Goal: Transaction & Acquisition: Purchase product/service

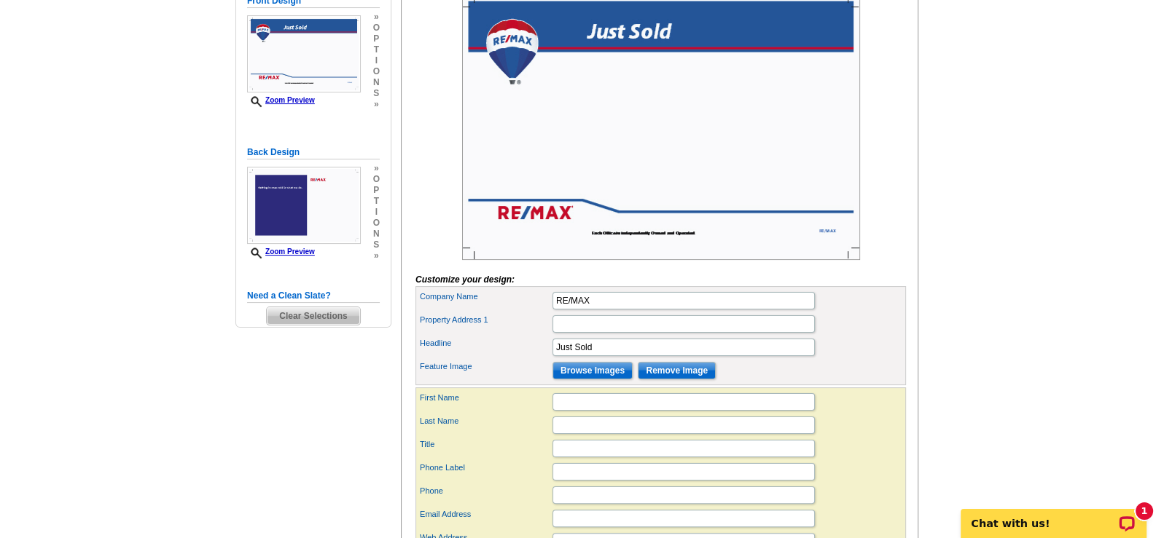
scroll to position [364, 0]
click at [605, 380] on input "Browse Images" at bounding box center [592, 370] width 80 height 17
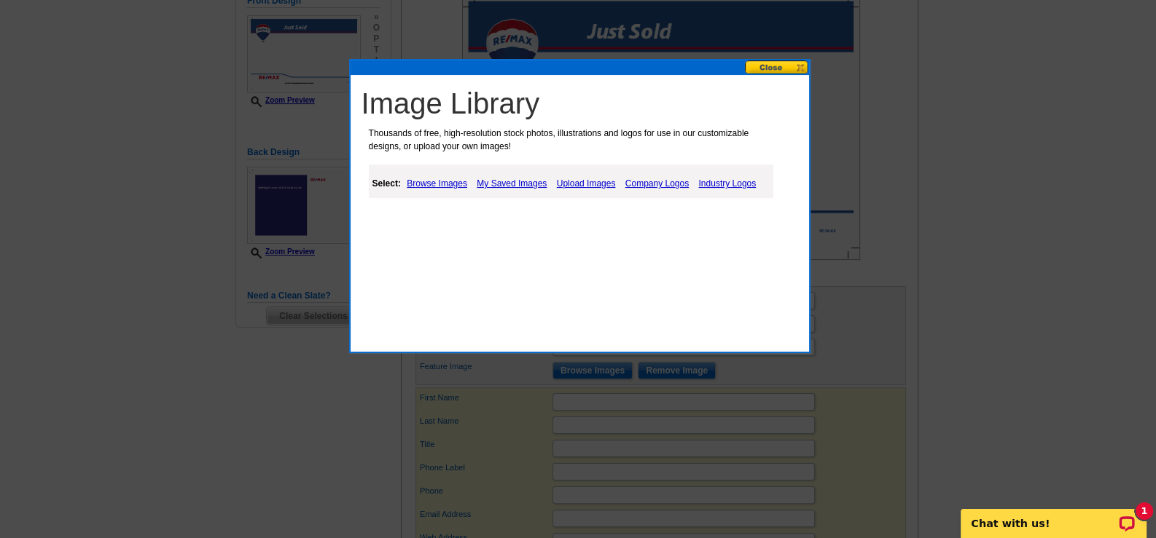
click at [596, 183] on link "Upload Images" at bounding box center [586, 183] width 66 height 17
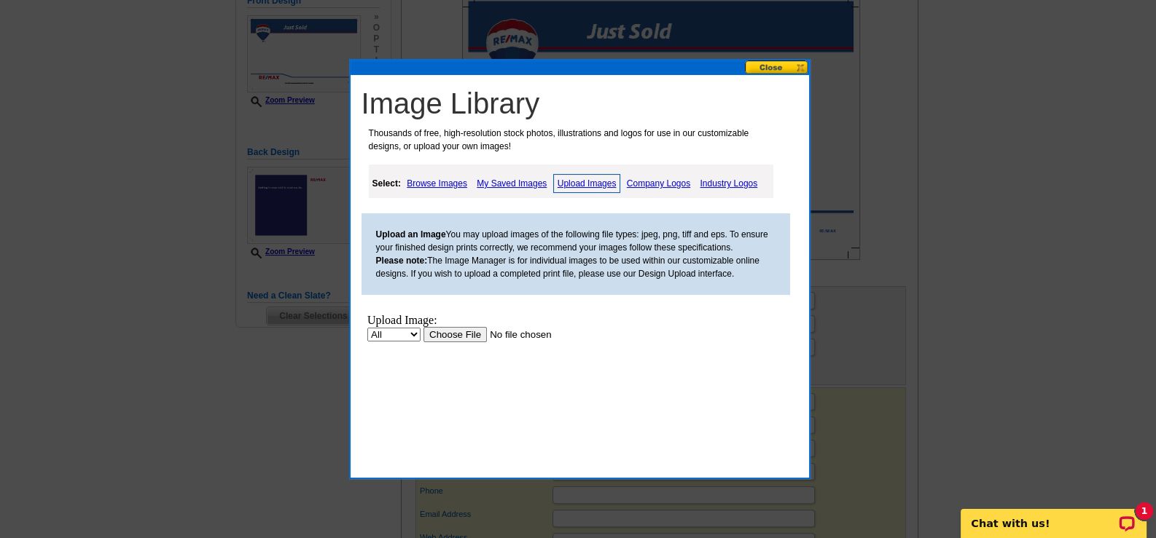
scroll to position [0, 0]
click at [474, 332] on input "file" at bounding box center [515, 334] width 184 height 15
click at [461, 334] on input "file" at bounding box center [515, 334] width 184 height 15
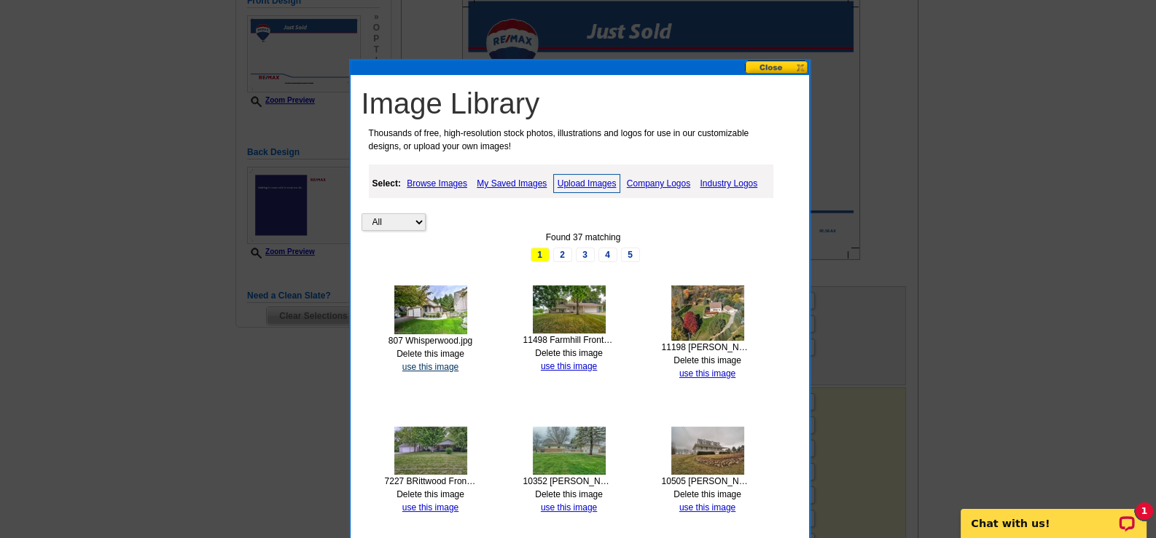
click at [431, 362] on link "use this image" at bounding box center [430, 367] width 56 height 10
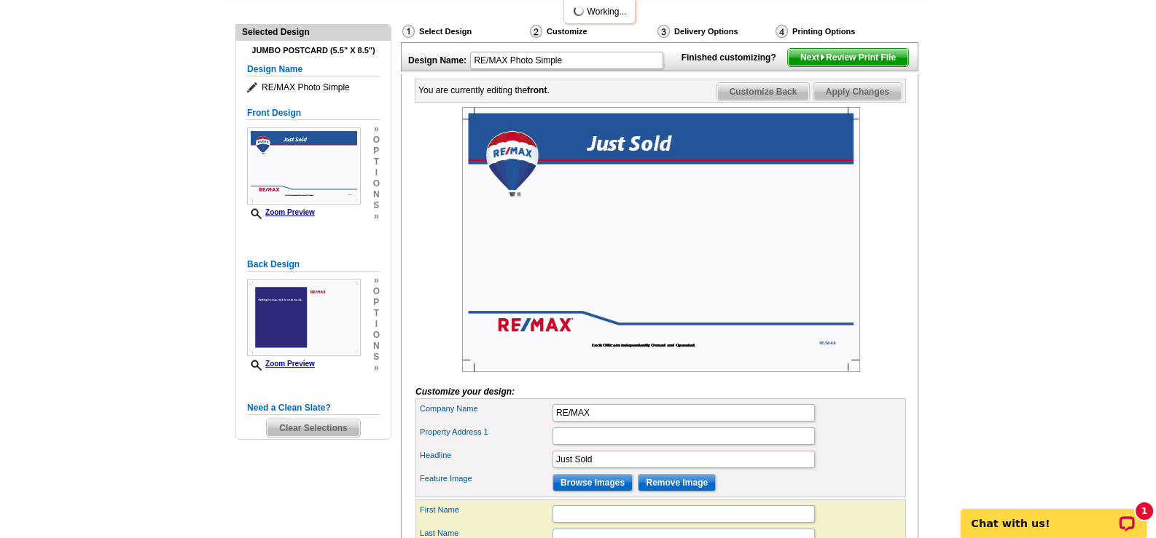
scroll to position [291, 0]
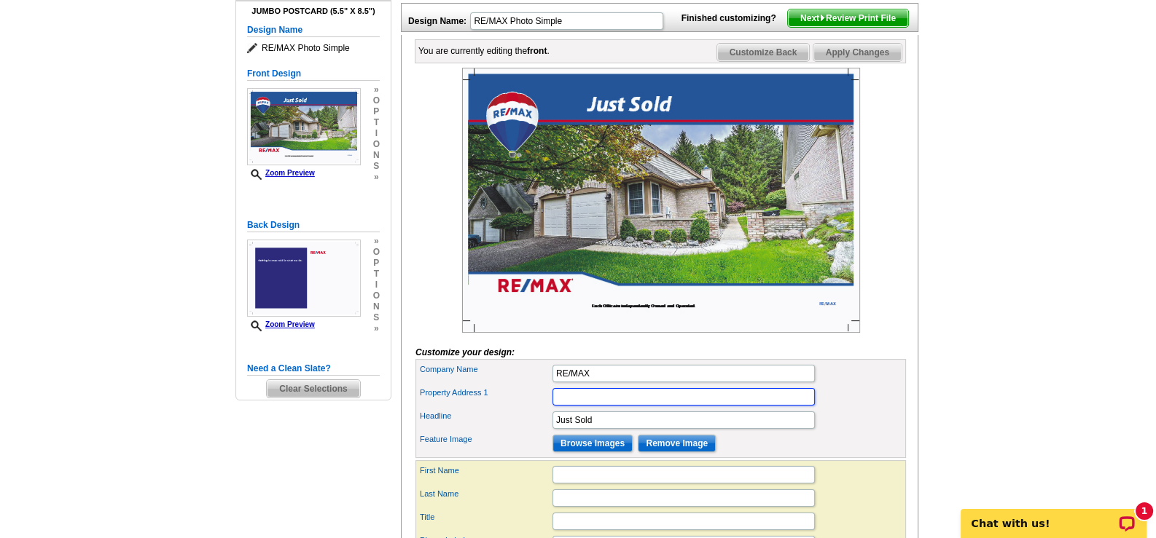
click at [649, 406] on input "Property Address 1" at bounding box center [683, 396] width 262 height 17
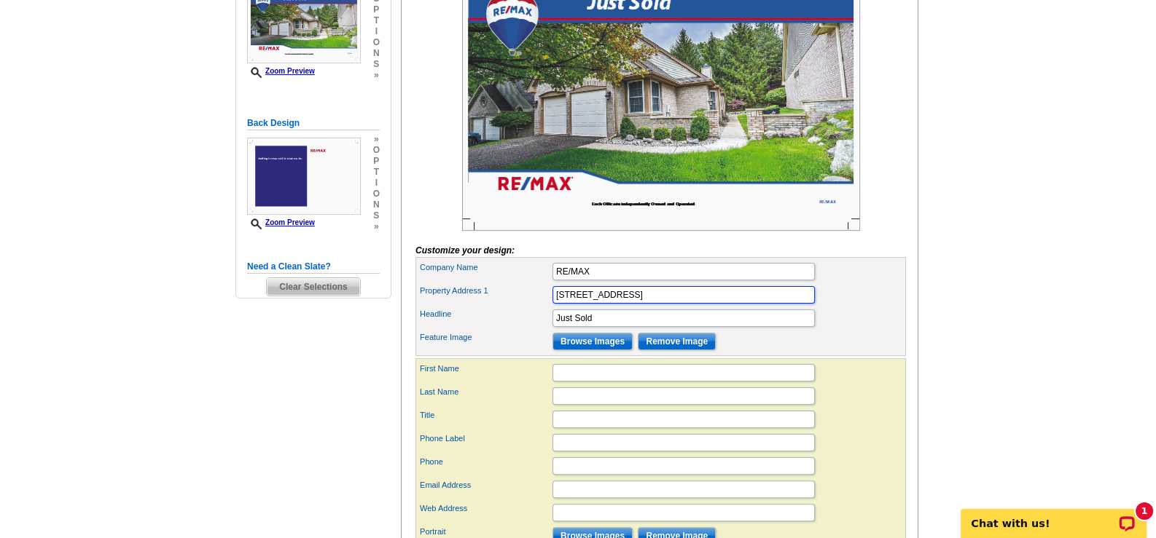
scroll to position [437, 0]
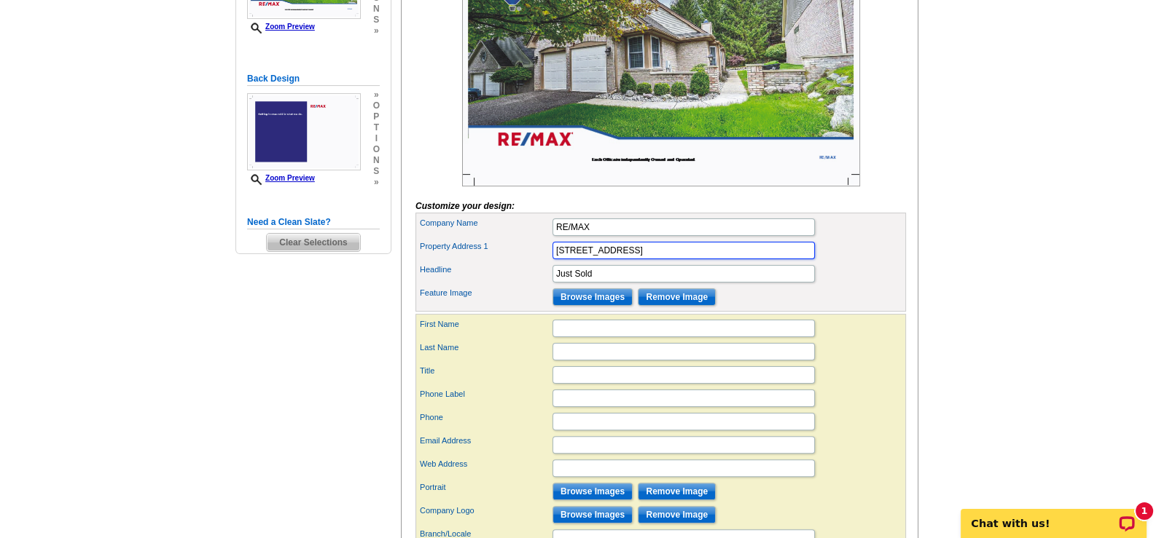
type input "[STREET_ADDRESS]"
click at [619, 337] on input "First Name" at bounding box center [683, 328] width 262 height 17
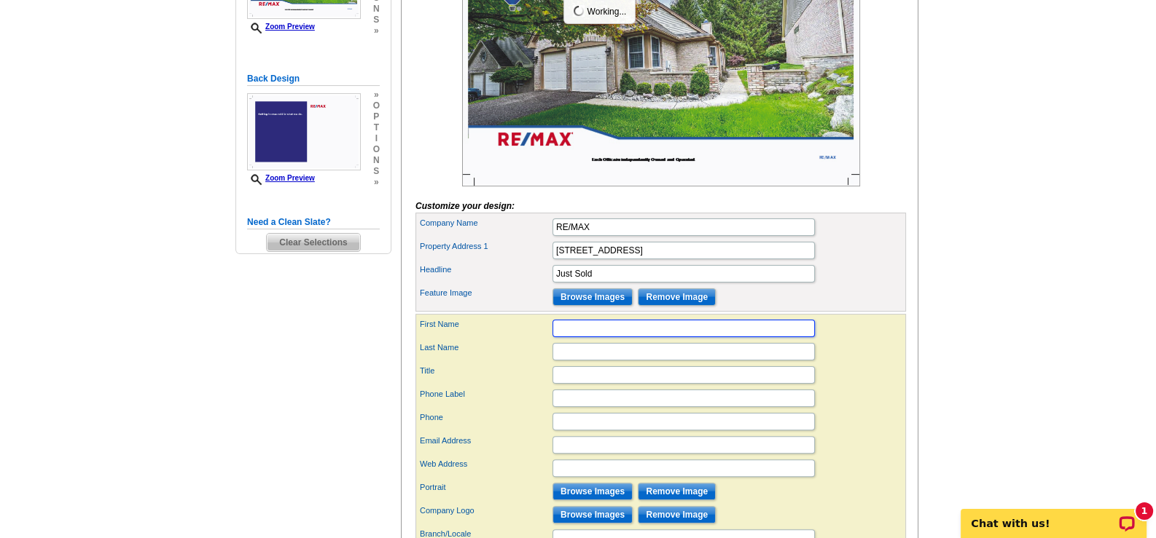
scroll to position [0, 0]
type input "Gary"
type input "Morris"
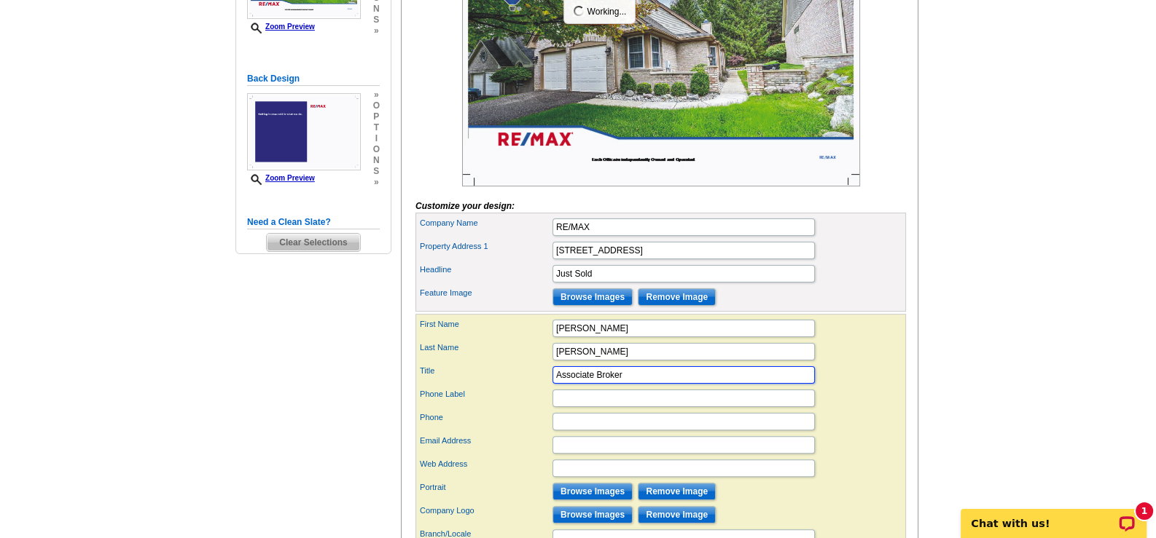
type input "Associate Broker"
type input "8"
type input "Mobile"
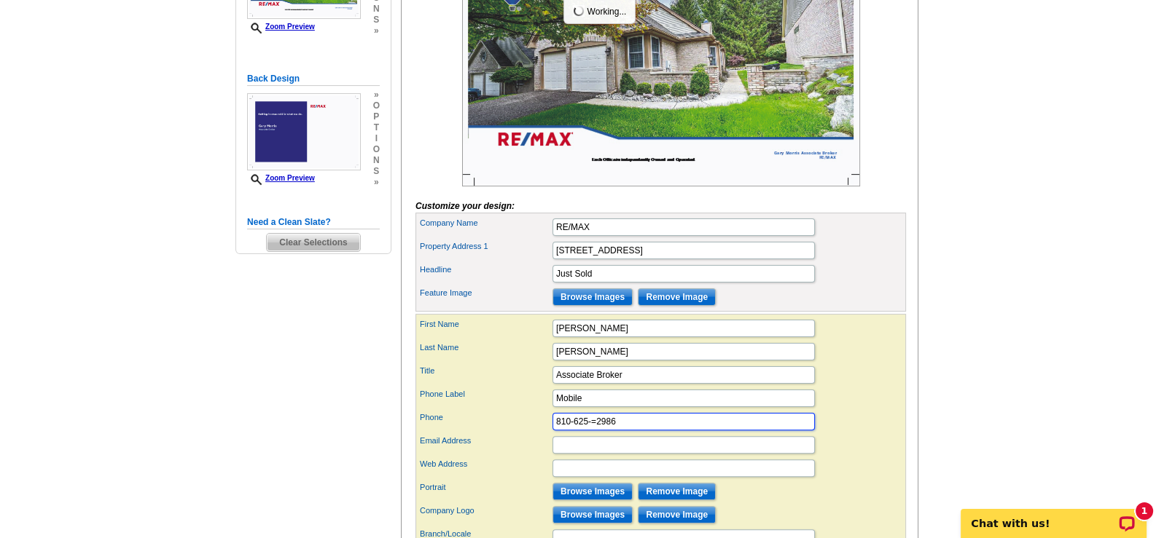
type input "810-625-=2986"
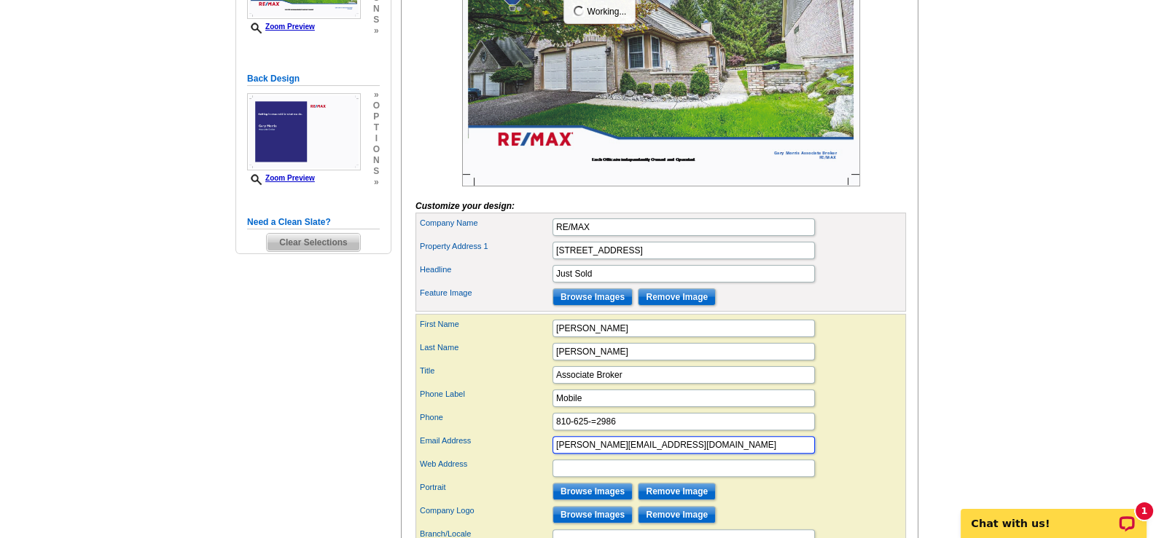
type input "gary@garymorrishomes.com"
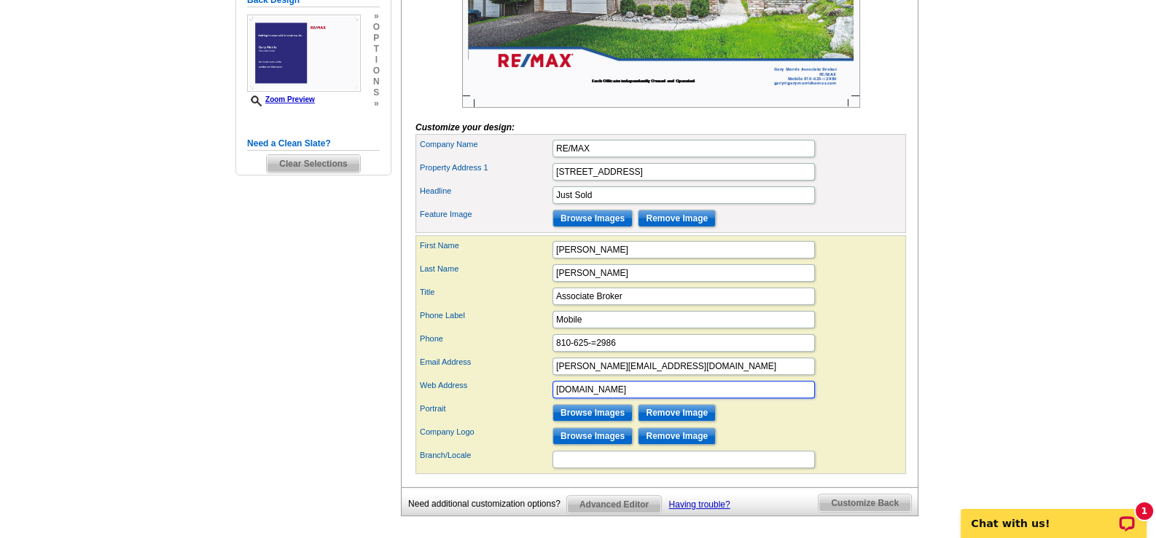
scroll to position [582, 0]
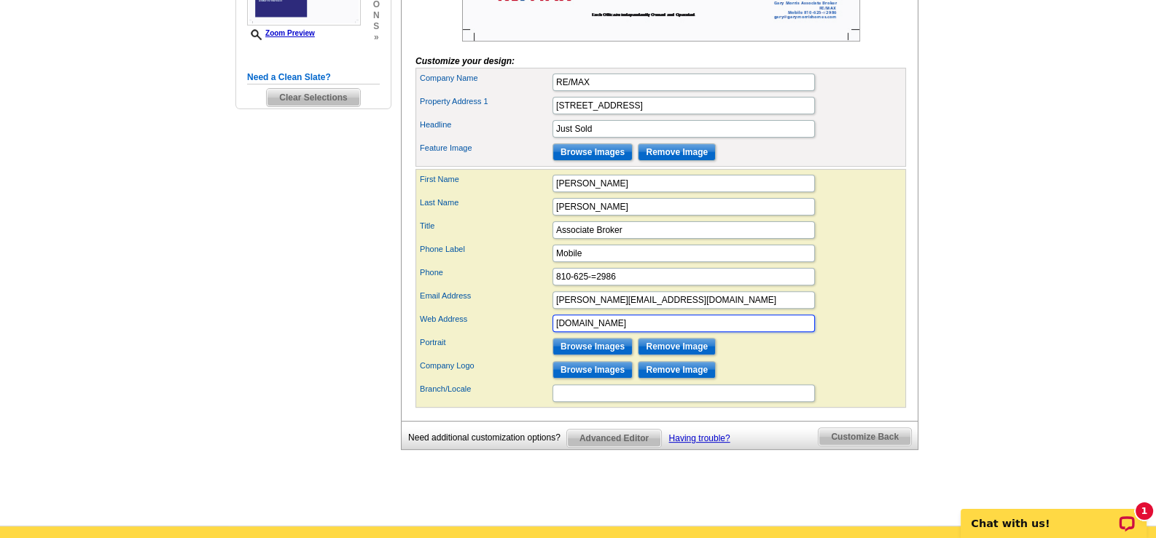
type input "www.garymorrishomes.com"
click at [602, 356] on input "Browse Images" at bounding box center [592, 346] width 80 height 17
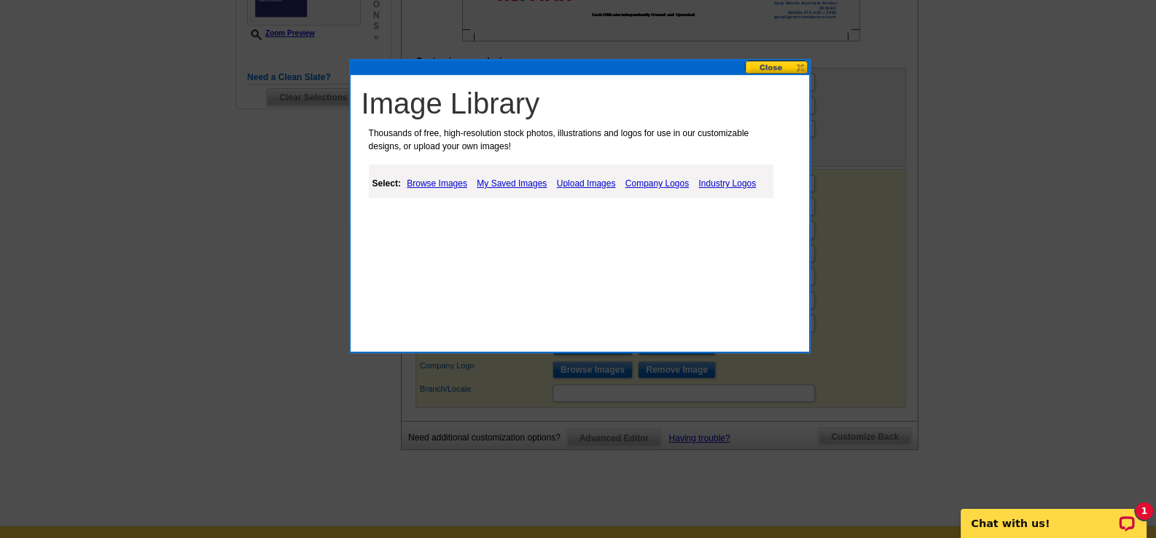
click at [593, 181] on link "Upload Images" at bounding box center [586, 183] width 66 height 17
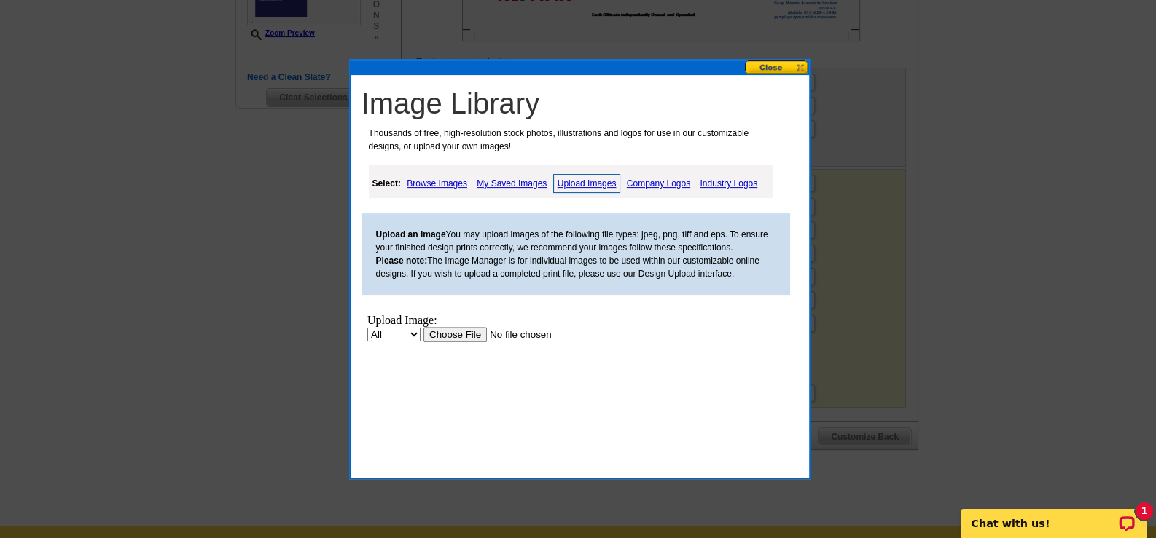
scroll to position [0, 0]
click at [452, 334] on input "file" at bounding box center [515, 334] width 184 height 15
click at [458, 340] on input "file" at bounding box center [515, 334] width 184 height 15
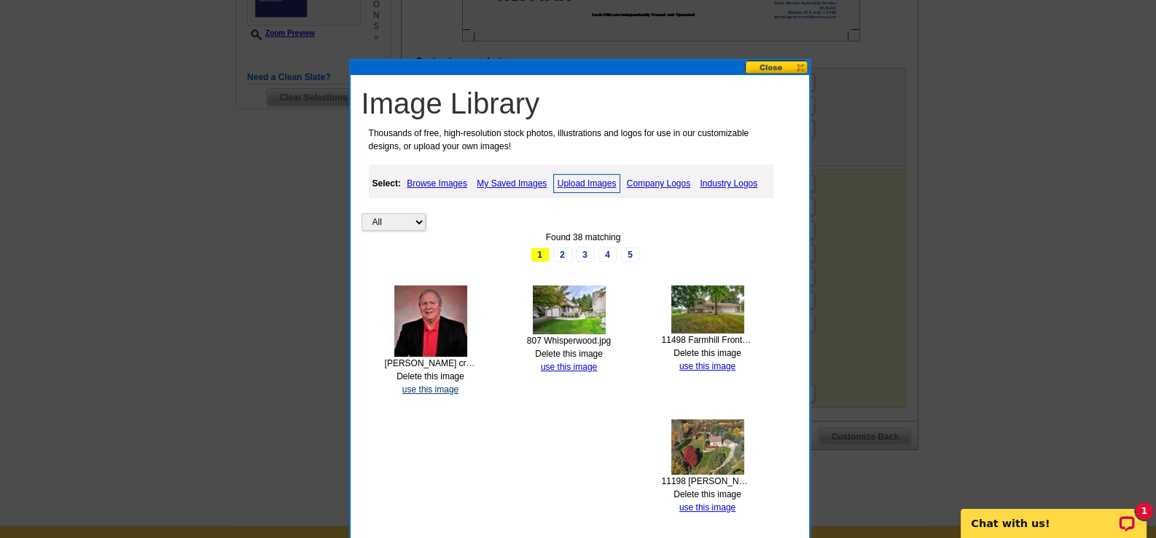
click at [434, 385] on link "use this image" at bounding box center [430, 390] width 56 height 10
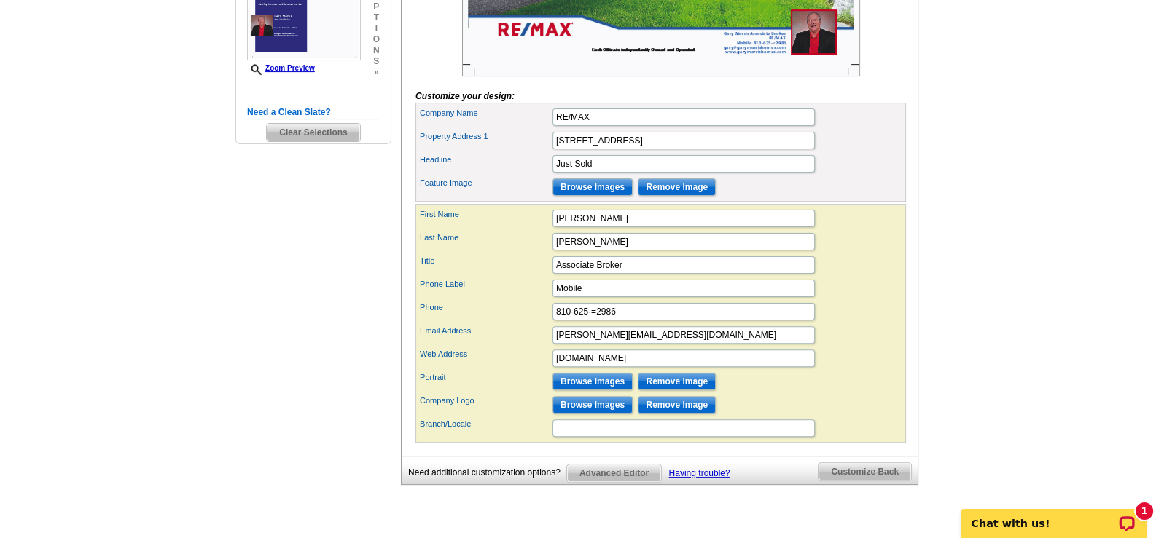
scroll to position [582, 0]
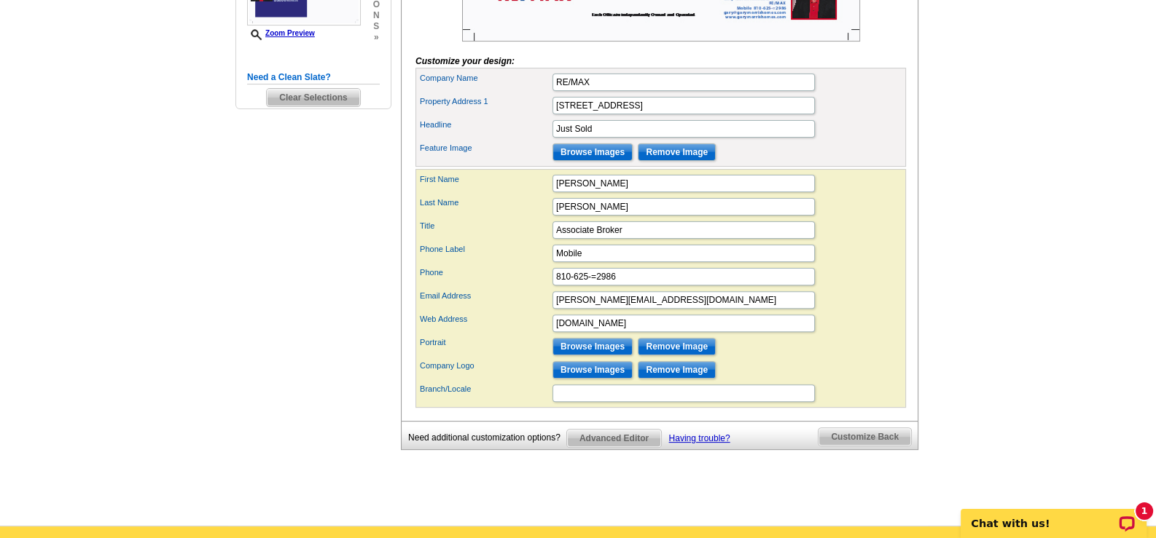
click at [876, 446] on span "Customize Back" at bounding box center [864, 436] width 93 height 17
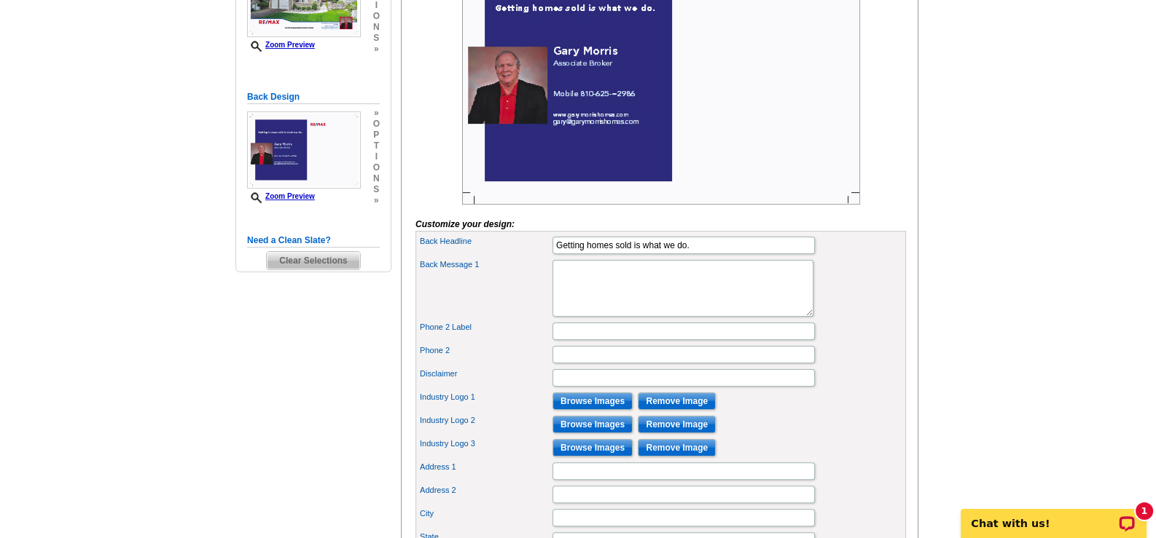
scroll to position [364, 0]
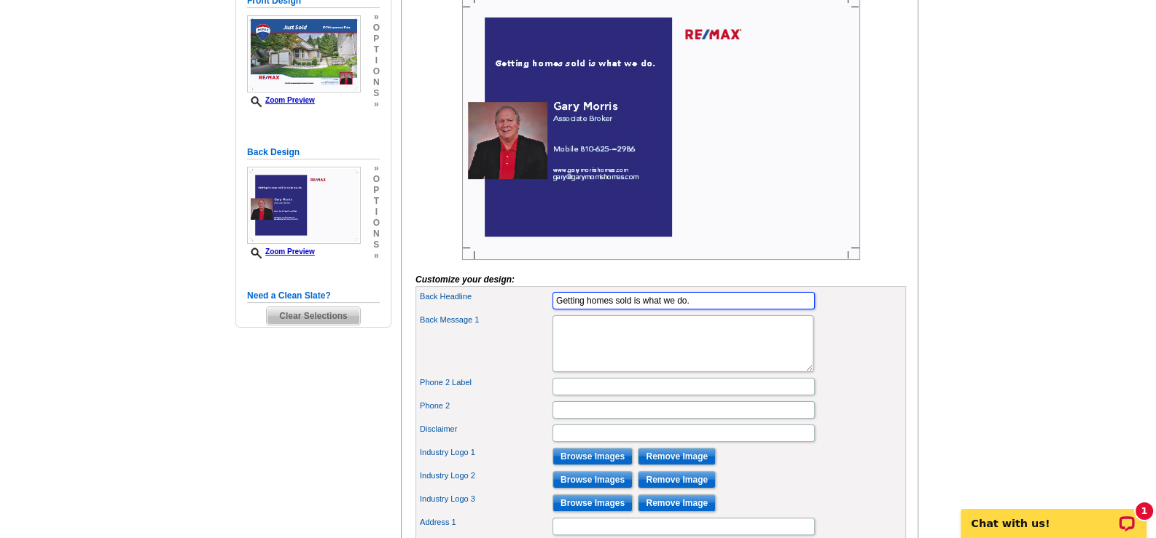
click at [674, 310] on input "Getting homes sold is what we do." at bounding box center [683, 300] width 262 height 17
type input "Getting homes sold is what I do."
click at [657, 342] on textarea "Back Message 1" at bounding box center [682, 343] width 261 height 57
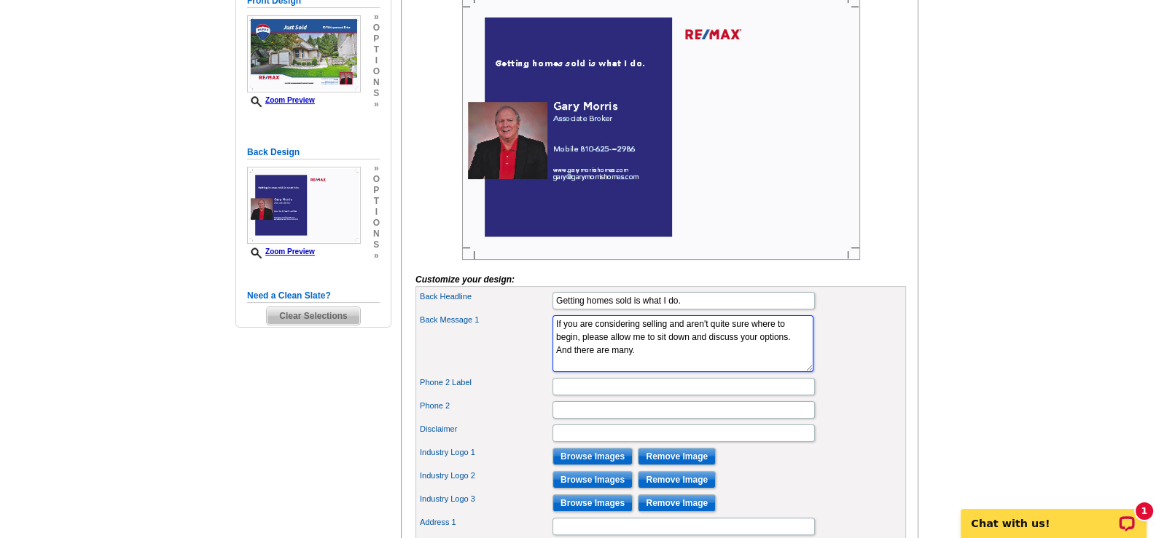
type textarea "If you are considering selling and aren't quite sure where to begin, please all…"
click at [583, 396] on input "Phone 2 Label" at bounding box center [683, 386] width 262 height 17
type input "Mobile"
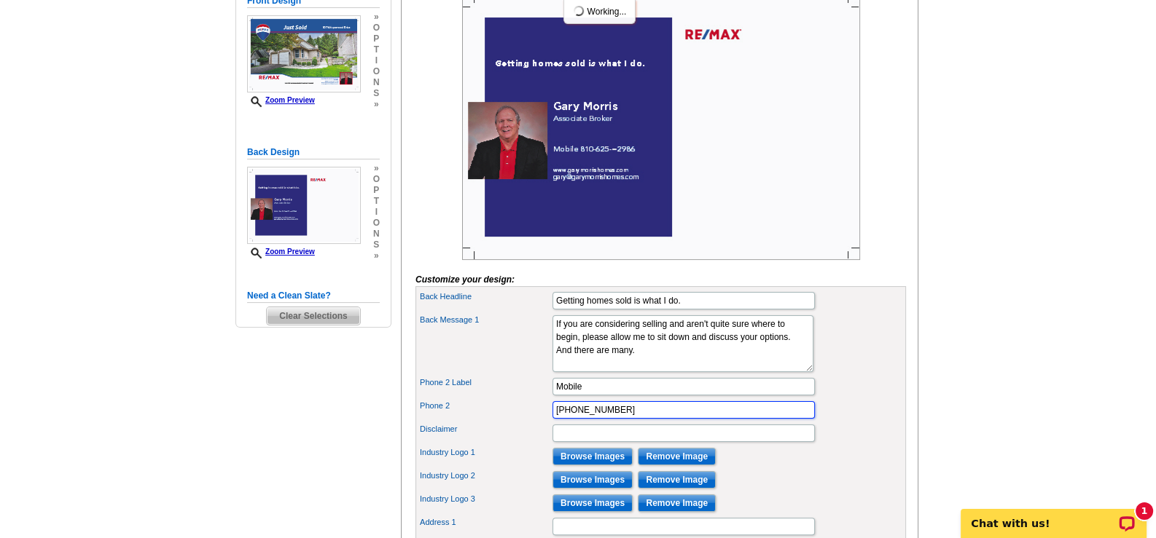
type input "810-625-2986"
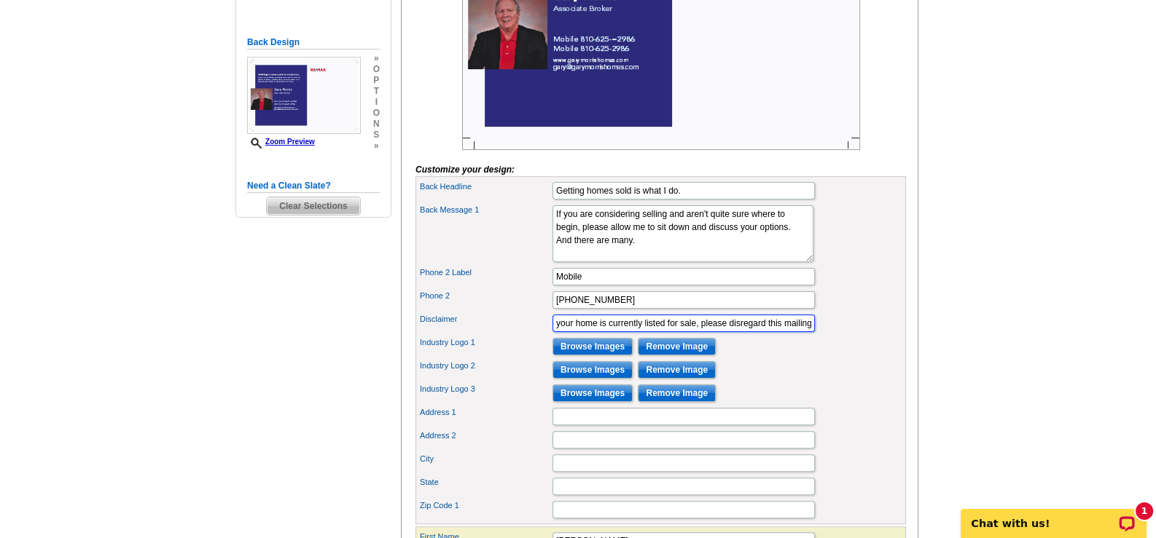
scroll to position [510, 0]
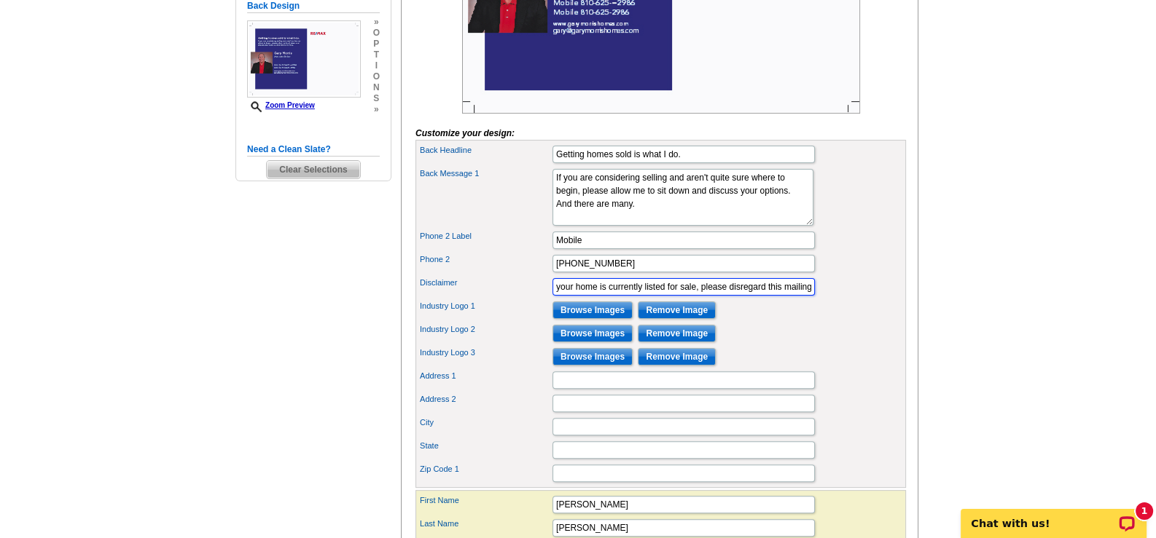
type input "If your home is currently listed for sale, please disregard this mailing"
click at [640, 389] on input "Address 1" at bounding box center [683, 380] width 262 height 17
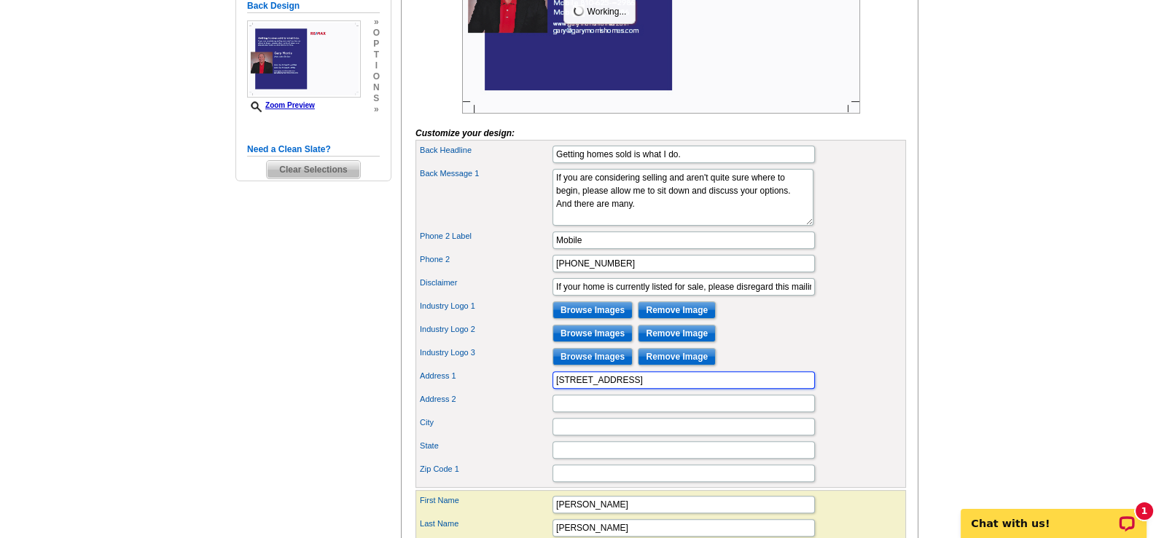
type input "3295 Silver Lake Road"
type input "Fenton"
type input "MI"
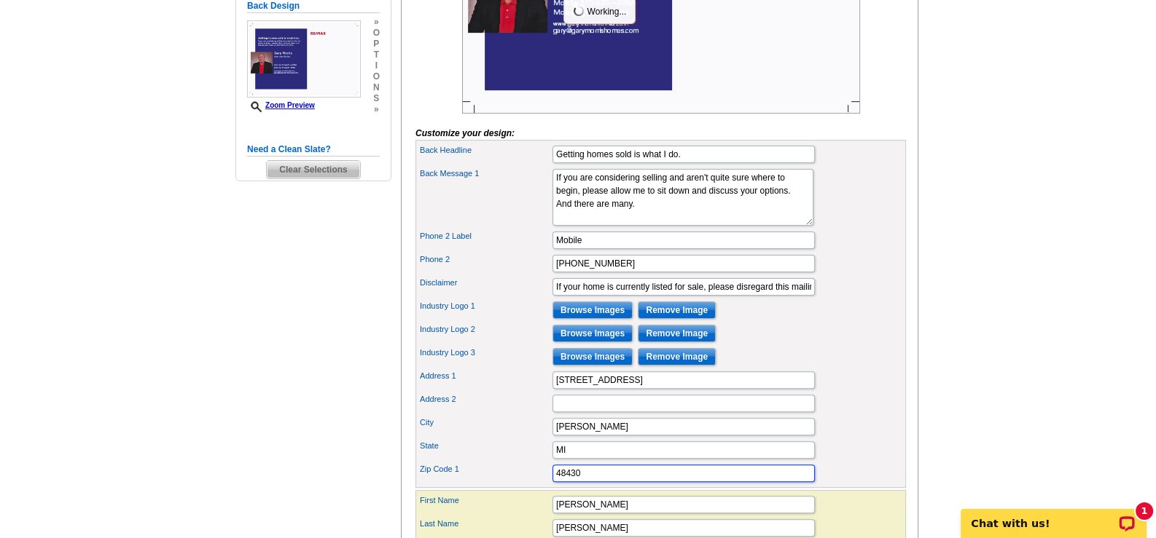
type input "48430"
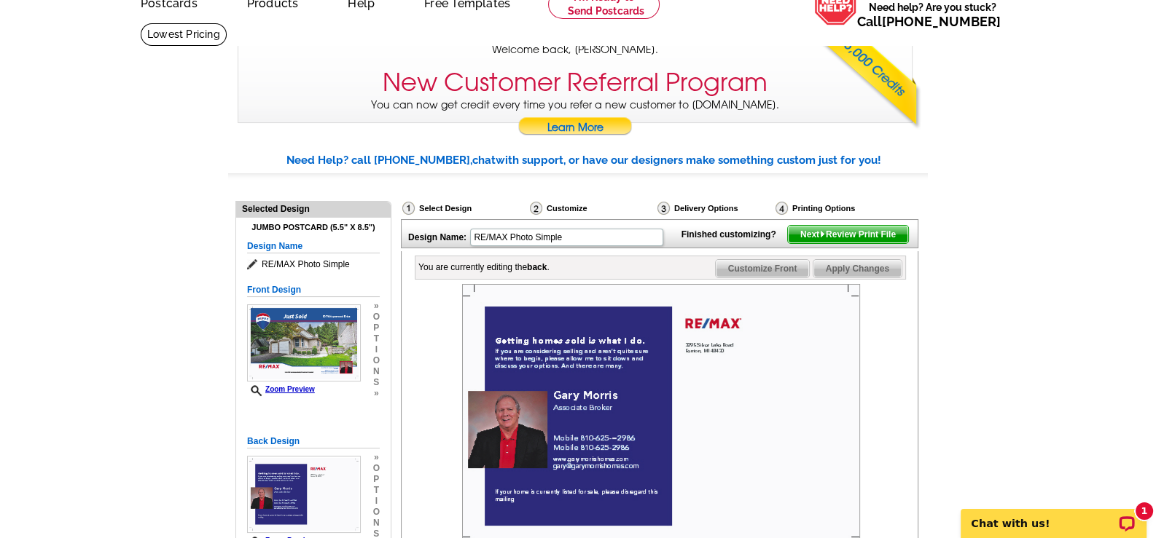
scroll to position [72, 0]
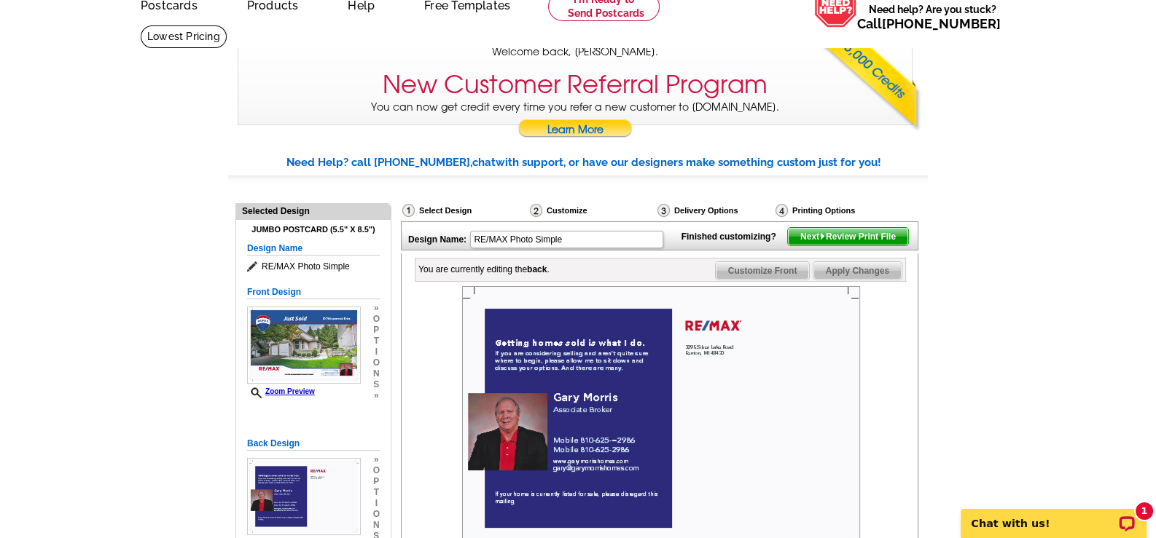
click at [871, 246] on span "Next Review Print File" at bounding box center [848, 236] width 120 height 17
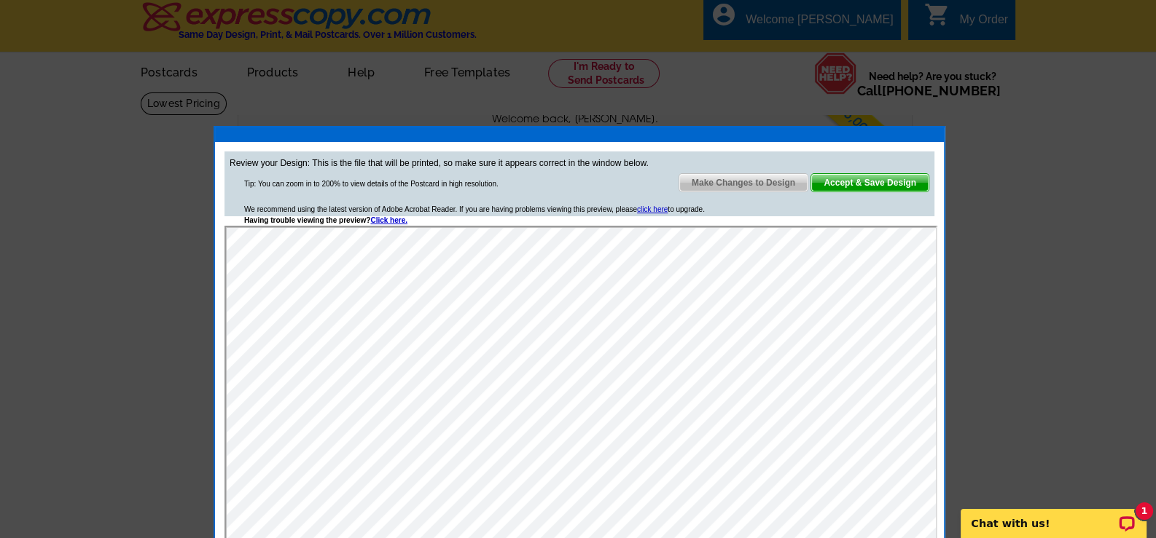
scroll to position [0, 0]
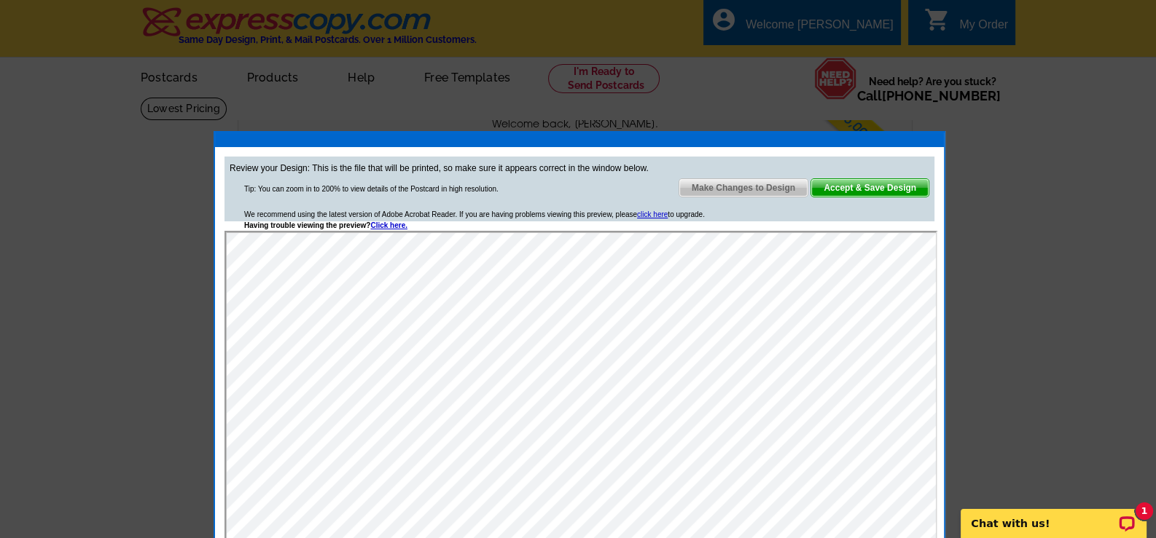
click at [882, 186] on span "Accept & Save Design" at bounding box center [869, 187] width 117 height 17
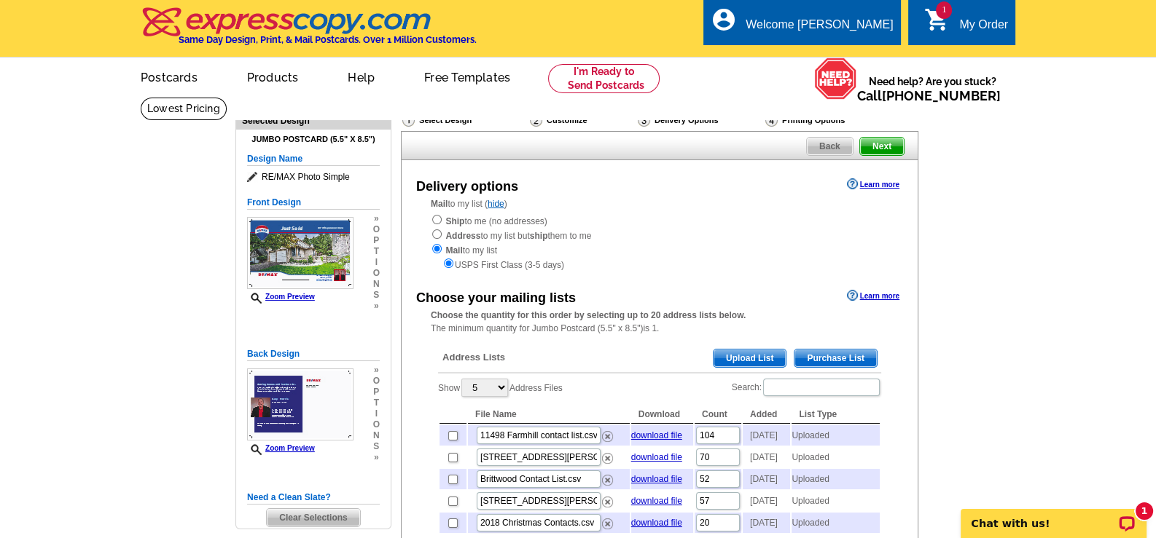
click at [849, 356] on span "Purchase List" at bounding box center [835, 358] width 82 height 17
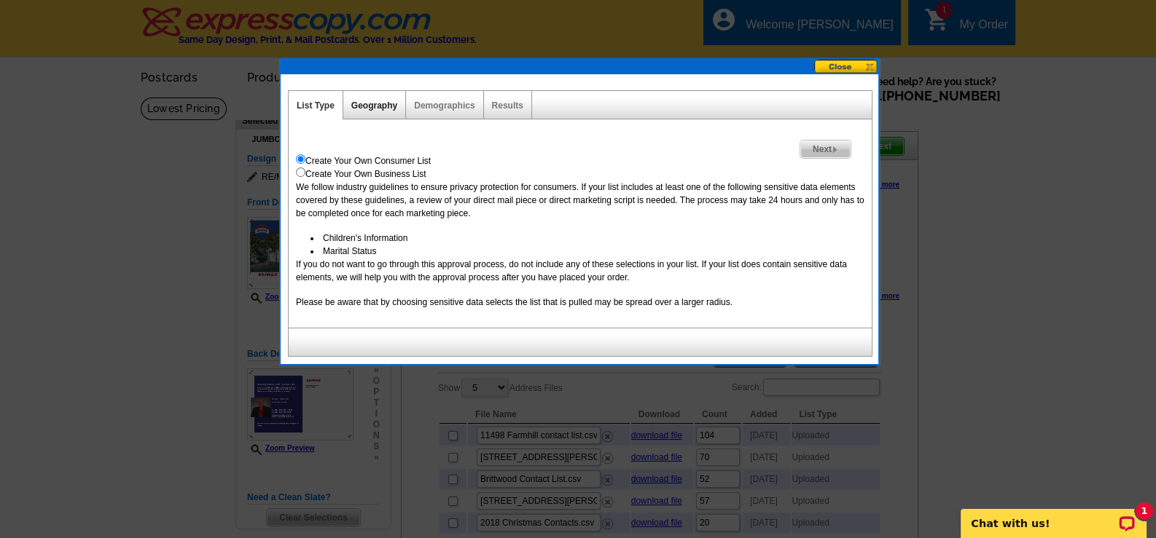
click at [372, 101] on link "Geography" at bounding box center [374, 106] width 46 height 10
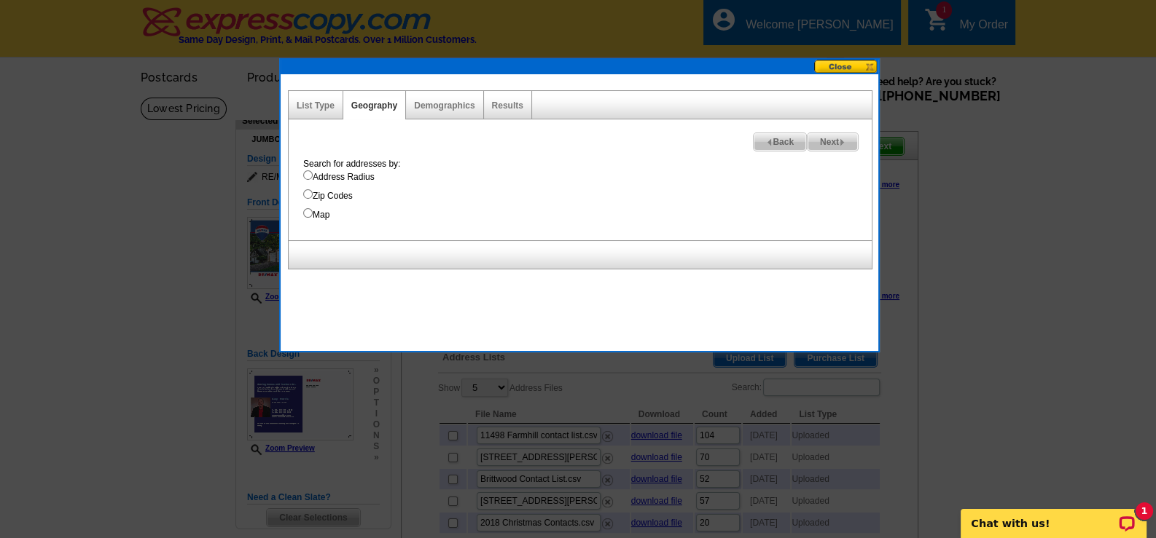
click at [307, 172] on input "Address Radius" at bounding box center [307, 174] width 9 height 9
radio input "true"
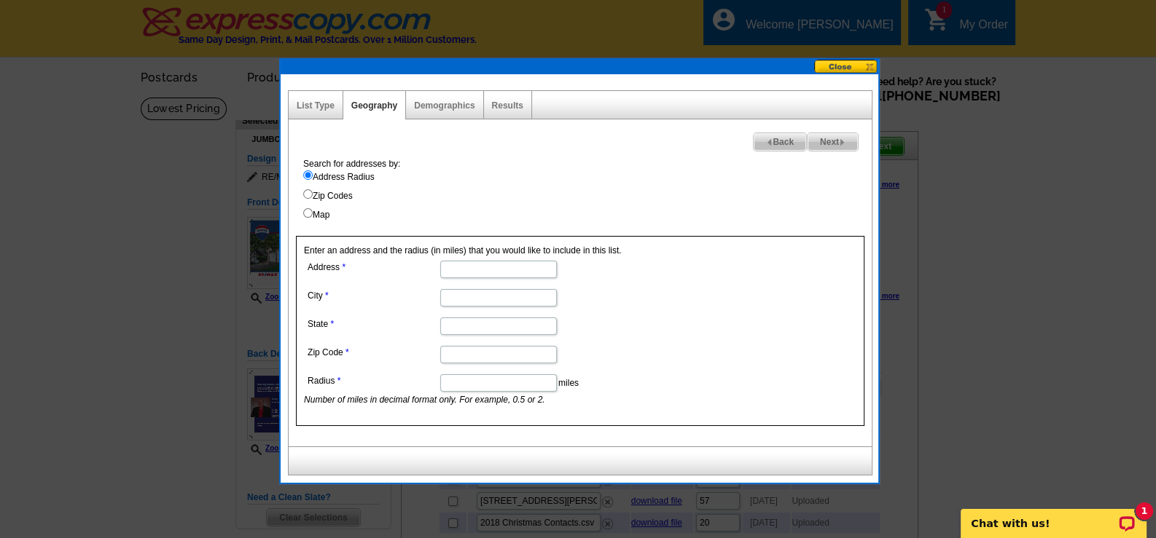
click at [532, 268] on input "Address" at bounding box center [498, 269] width 117 height 17
type input "[STREET_ADDRESS]"
type input "[PERSON_NAME]"
type input "MI"
type input "48430"
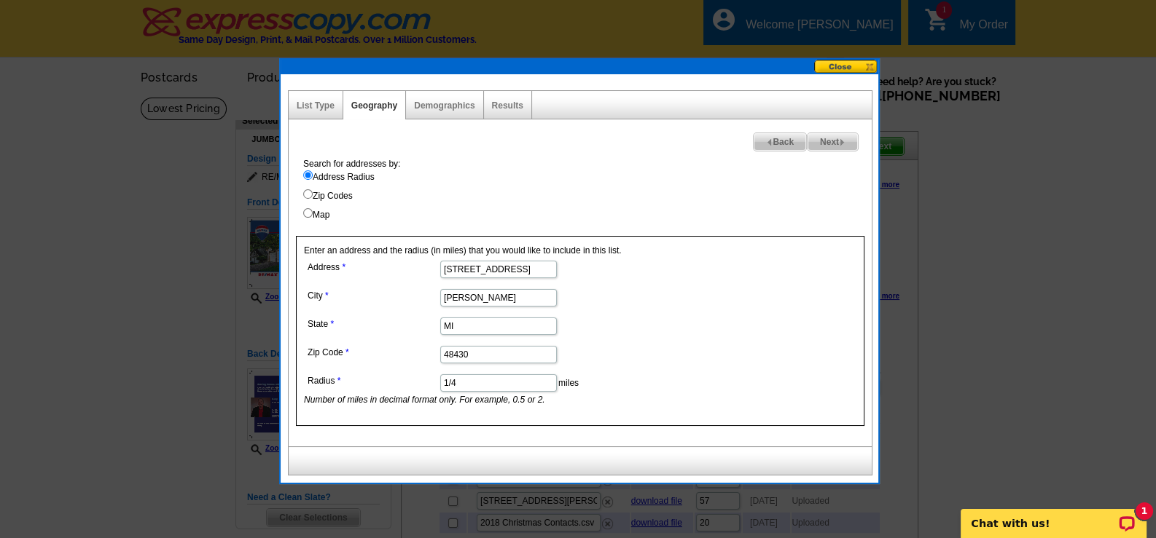
type input "1/4"
click at [833, 136] on span "Next" at bounding box center [832, 141] width 50 height 17
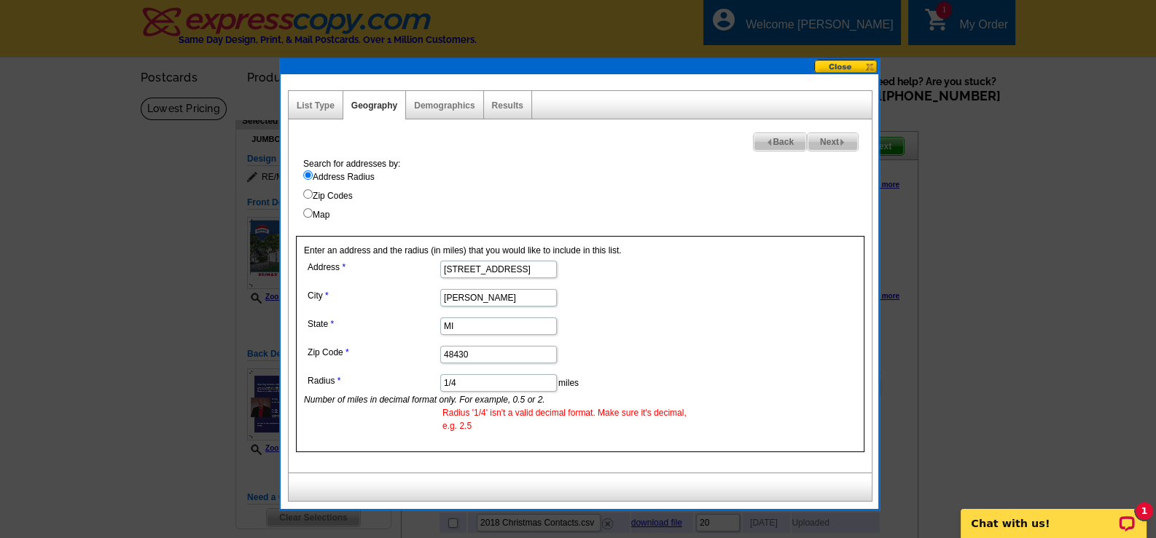
click at [471, 380] on input "1/4" at bounding box center [498, 383] width 117 height 17
type input "1"
type input ".25"
click at [829, 139] on span "Next" at bounding box center [832, 141] width 50 height 17
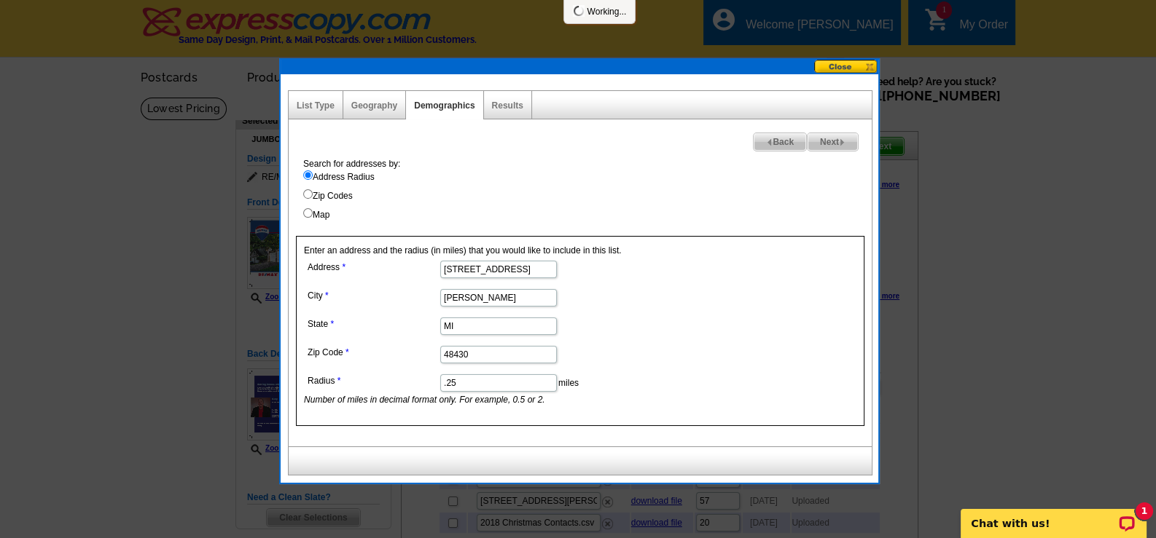
select select
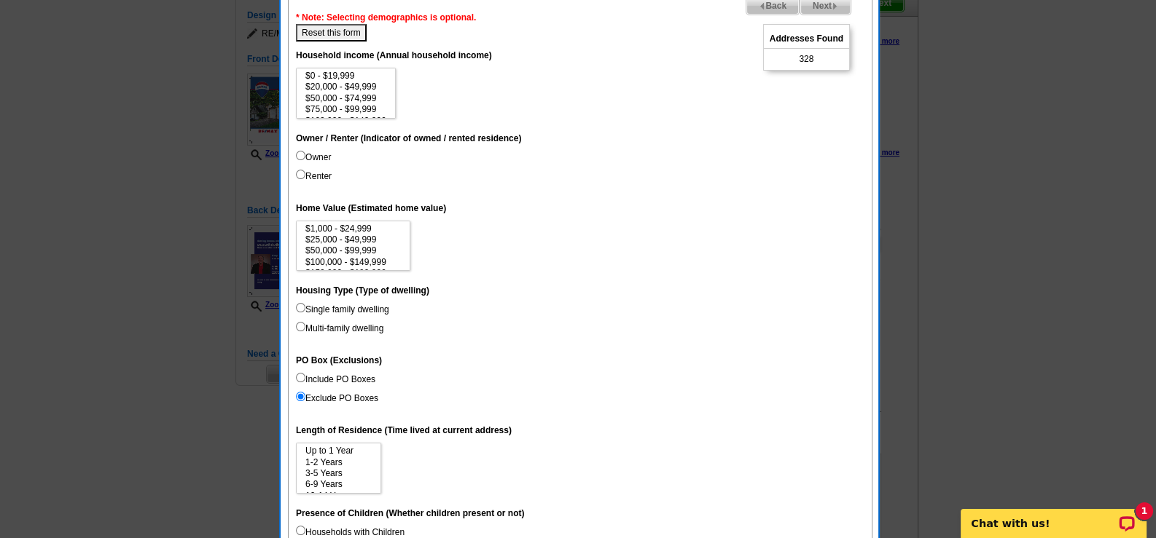
scroll to position [145, 0]
click at [300, 152] on input "Owner" at bounding box center [300, 153] width 9 height 9
radio input "true"
click at [369, 225] on option "$200,000 - $299,999" at bounding box center [353, 225] width 98 height 11
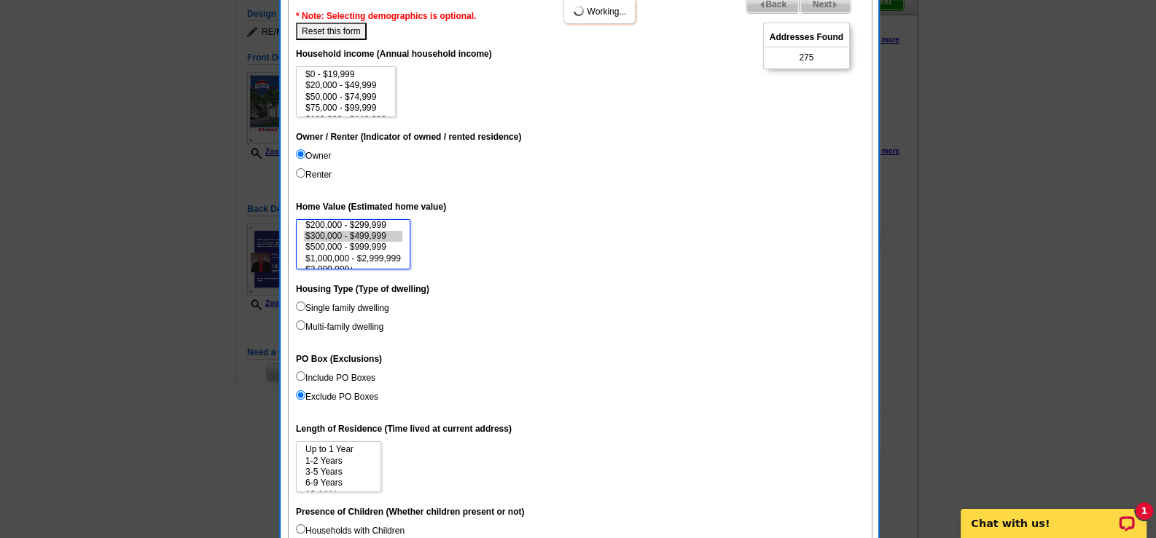
click at [364, 235] on option "$300,000 - $499,999" at bounding box center [353, 236] width 98 height 11
click at [383, 224] on option "$200,000 - $299,999" at bounding box center [353, 225] width 98 height 11
click at [384, 222] on option "$200,000 - $299,999" at bounding box center [353, 225] width 98 height 11
select select "300000-499999"
click at [383, 236] on option "$300,000 - $499,999" at bounding box center [353, 236] width 98 height 11
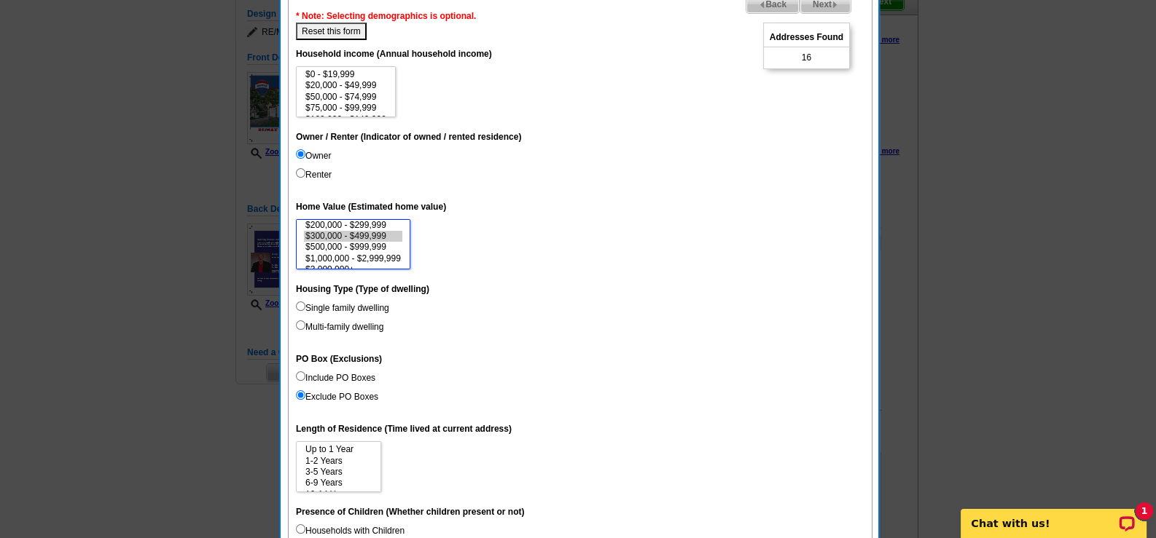
scroll to position [219, 0]
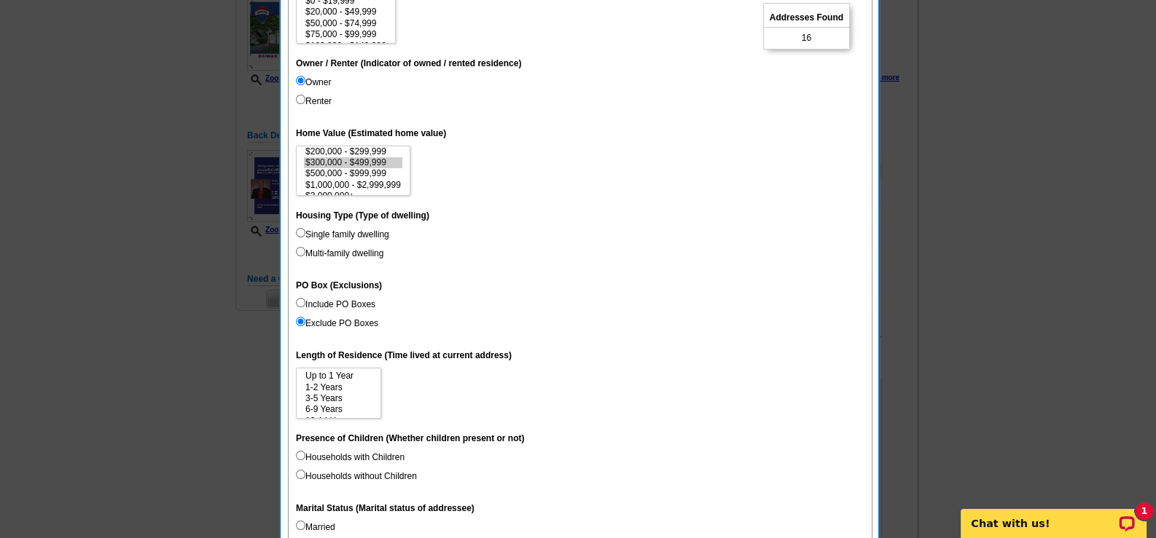
click at [299, 251] on input "Multi-family dwelling" at bounding box center [300, 251] width 9 height 9
radio input "true"
select select "200000-299999"
click at [358, 151] on option "$200,000 - $299,999" at bounding box center [353, 151] width 98 height 11
click at [300, 248] on input "Multi-family dwelling" at bounding box center [300, 251] width 9 height 9
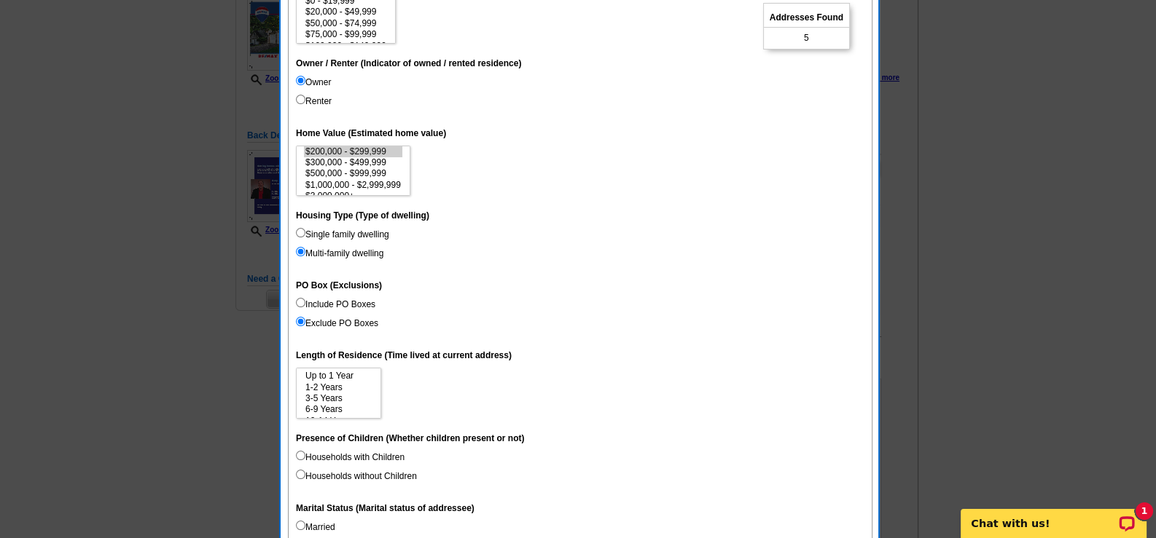
click at [301, 232] on input "Single family dwelling" at bounding box center [300, 232] width 9 height 9
radio input "true"
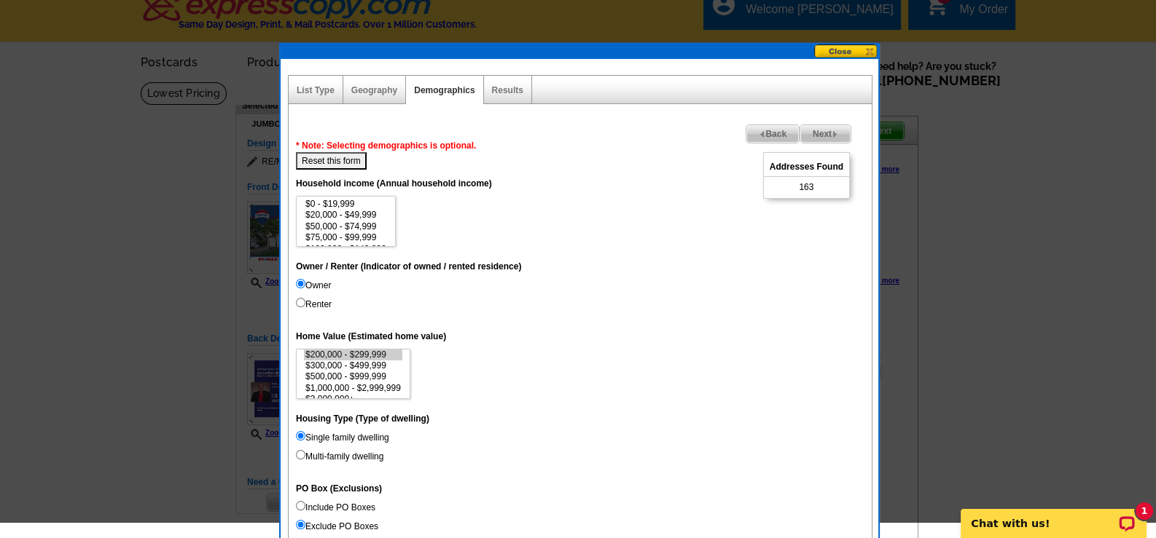
scroll to position [0, 0]
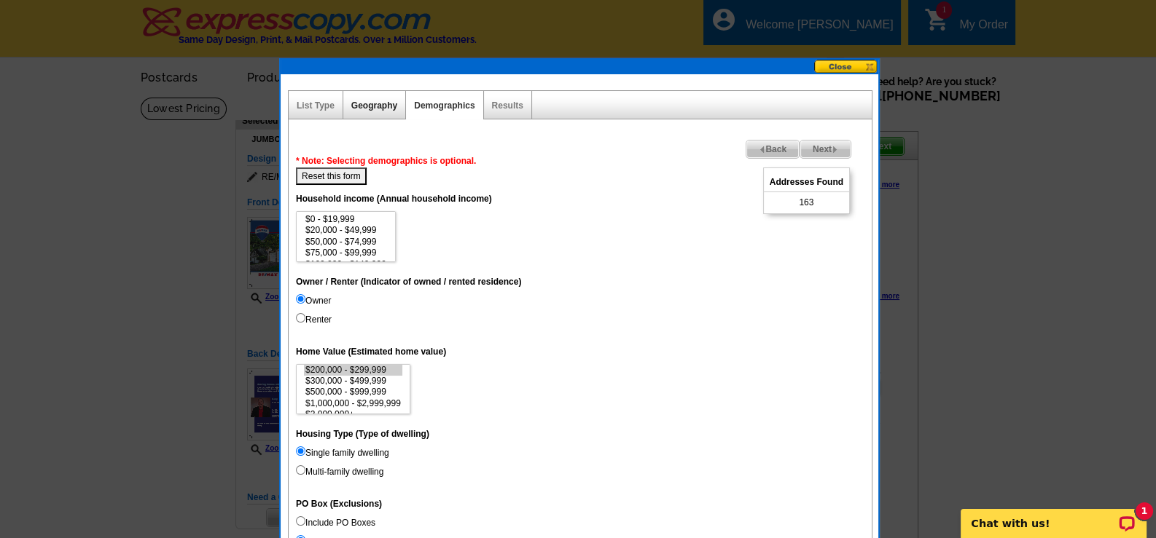
click at [367, 99] on div "Geography" at bounding box center [374, 105] width 63 height 28
click at [853, 63] on button at bounding box center [846, 67] width 64 height 14
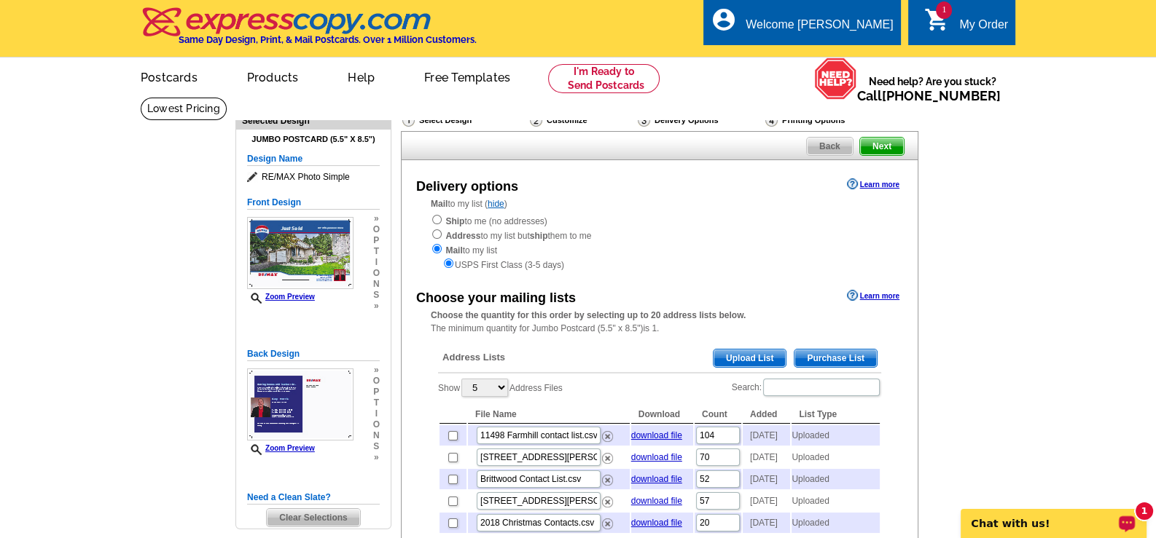
click at [1018, 526] on p "Chat with us!" at bounding box center [1043, 524] width 144 height 12
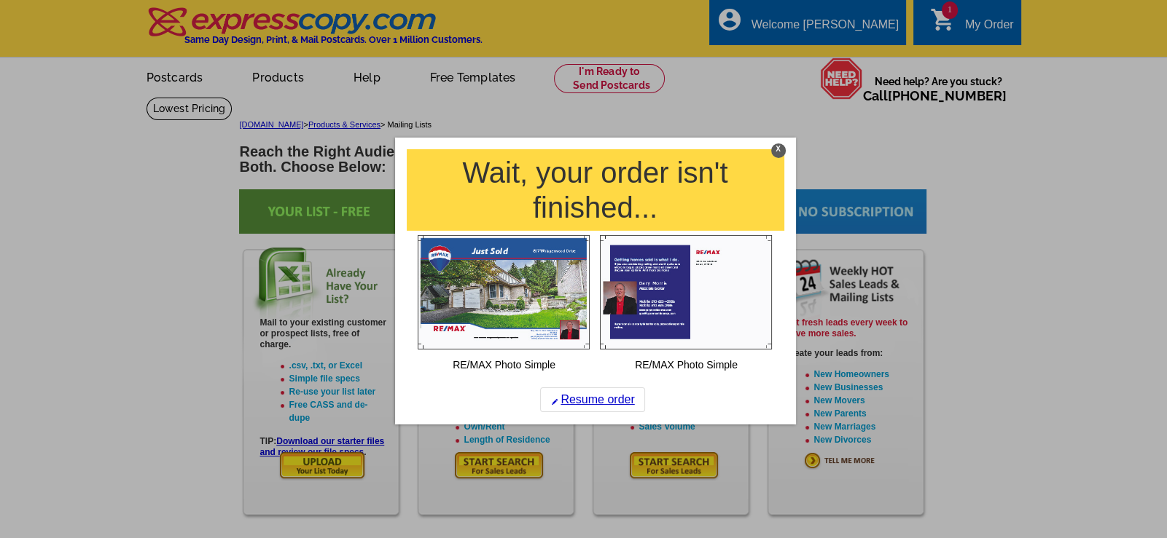
click at [781, 143] on div "X Wait, your order isn't finished... RE/MAX Photo Simple RE/MAX Photo Simple Re…" at bounding box center [595, 281] width 401 height 288
click at [777, 149] on div "X" at bounding box center [778, 150] width 15 height 15
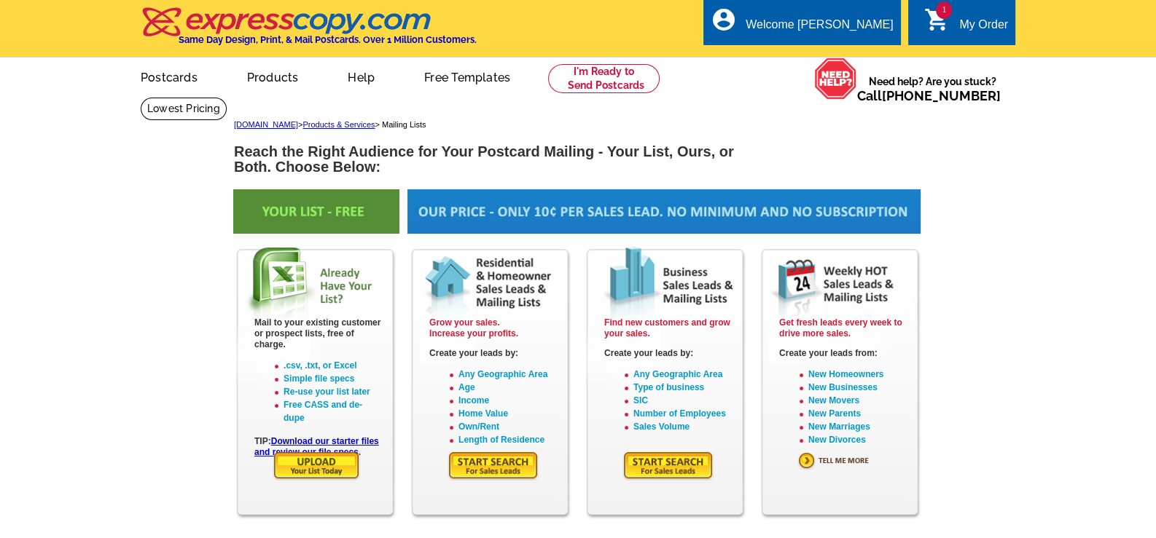
scroll to position [72, 0]
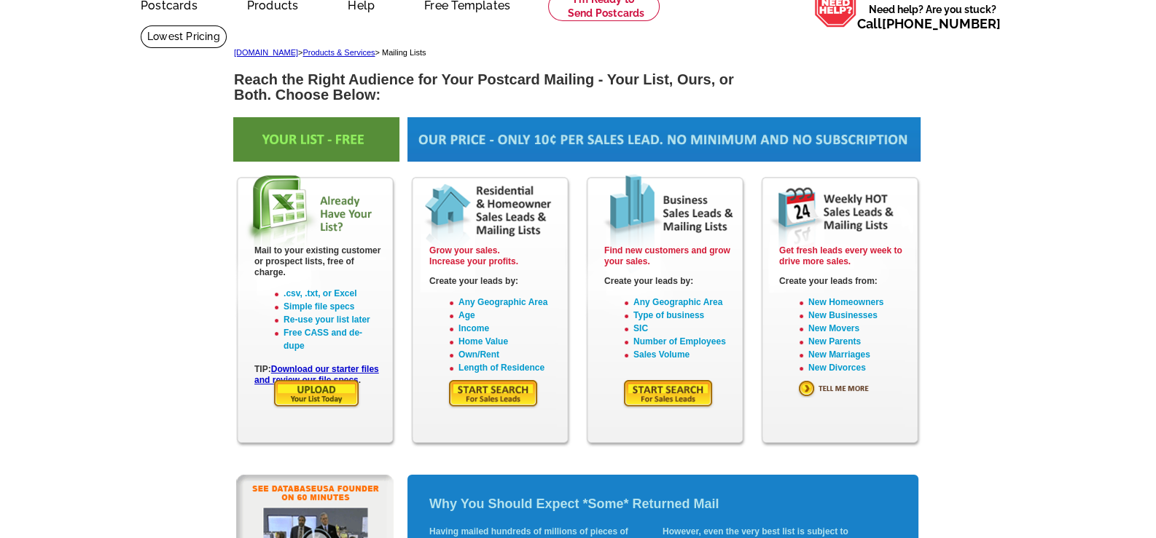
click at [492, 389] on img at bounding box center [493, 394] width 92 height 30
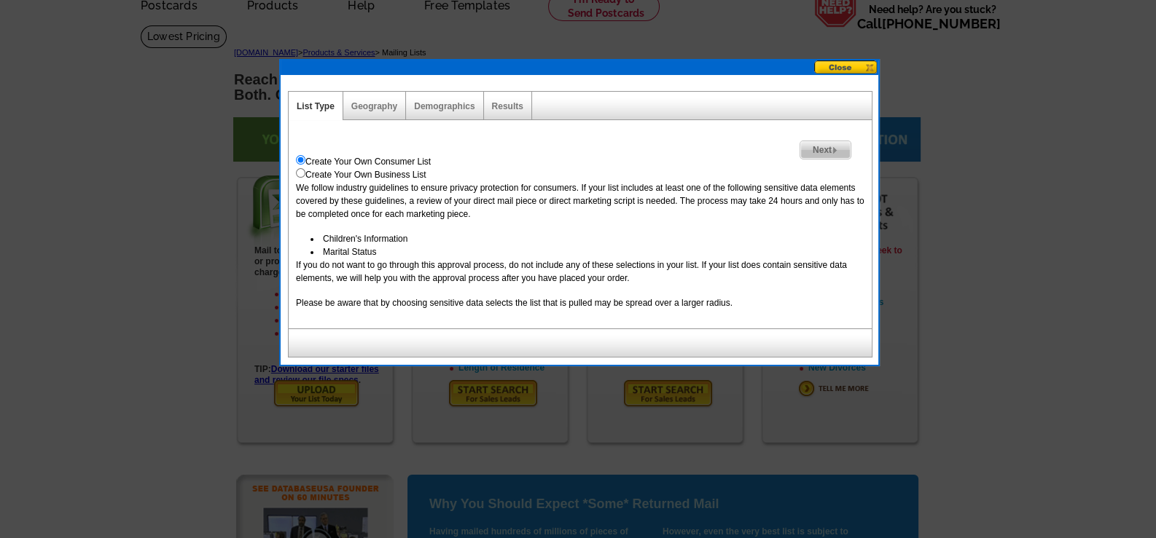
click at [816, 145] on span "Next" at bounding box center [825, 149] width 50 height 17
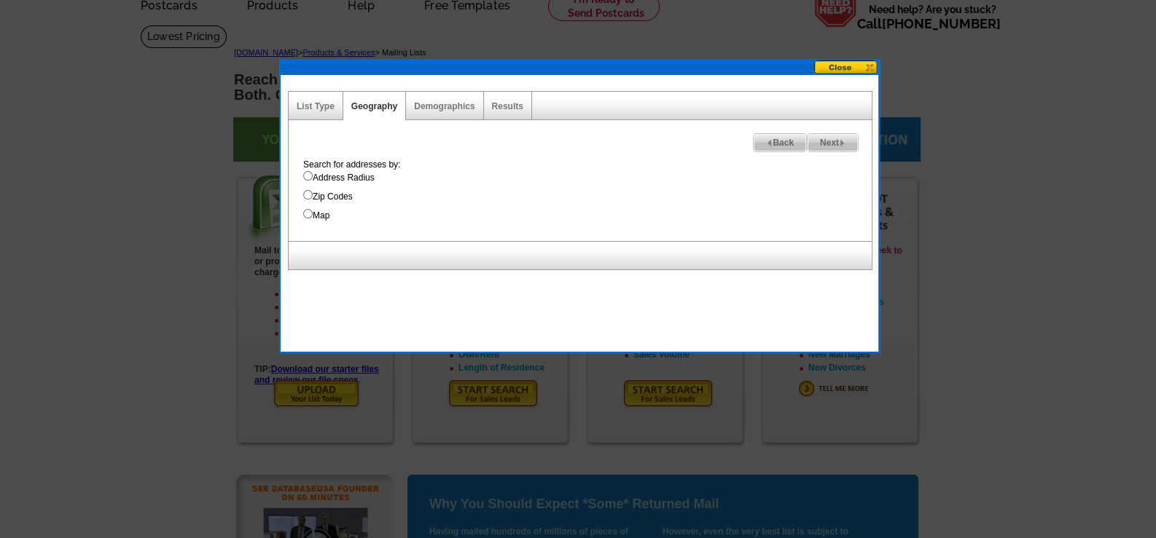
click at [307, 176] on input "Address Radius" at bounding box center [307, 175] width 9 height 9
radio input "true"
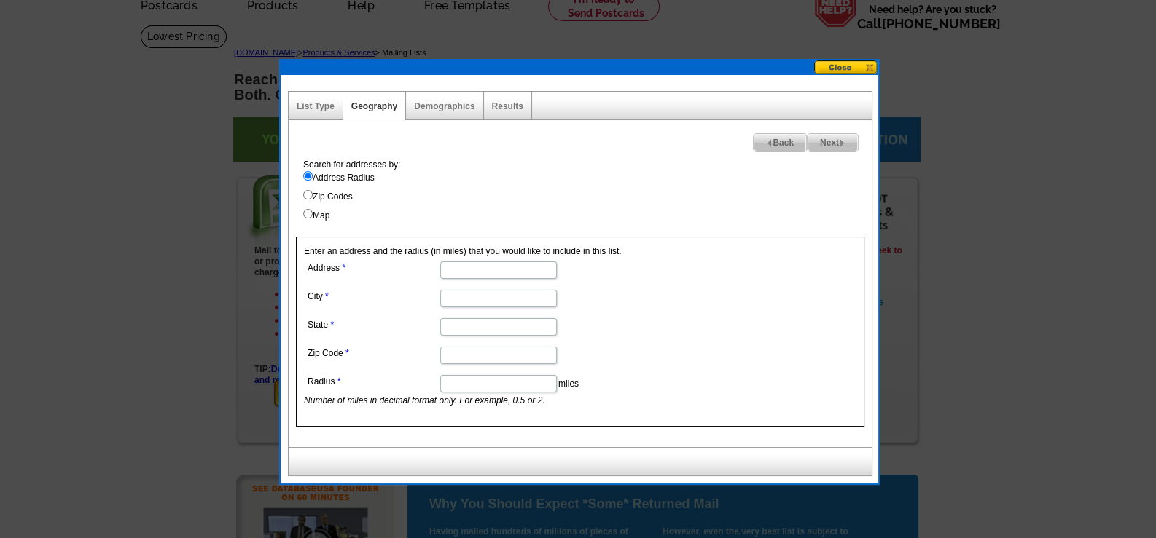
click at [497, 265] on input "Address" at bounding box center [498, 270] width 117 height 17
type input "807 Whisperwood Drive"
type input "Fenton"
type input "MI"
type input "48430"
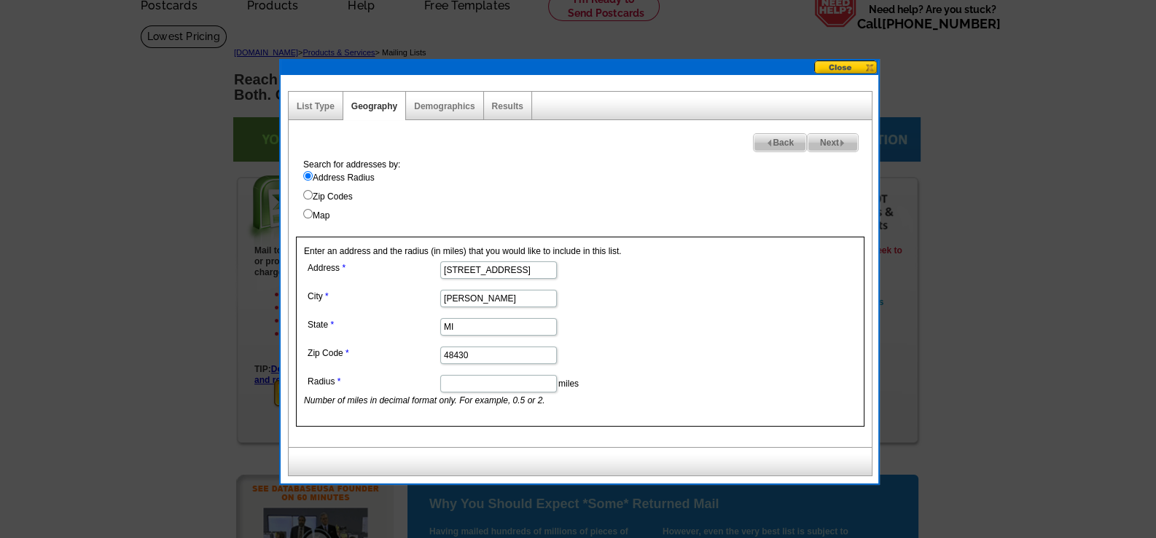
scroll to position [0, 0]
click at [838, 138] on span "Next" at bounding box center [832, 142] width 50 height 17
click at [305, 213] on input "Map" at bounding box center [307, 213] width 9 height 9
radio input "true"
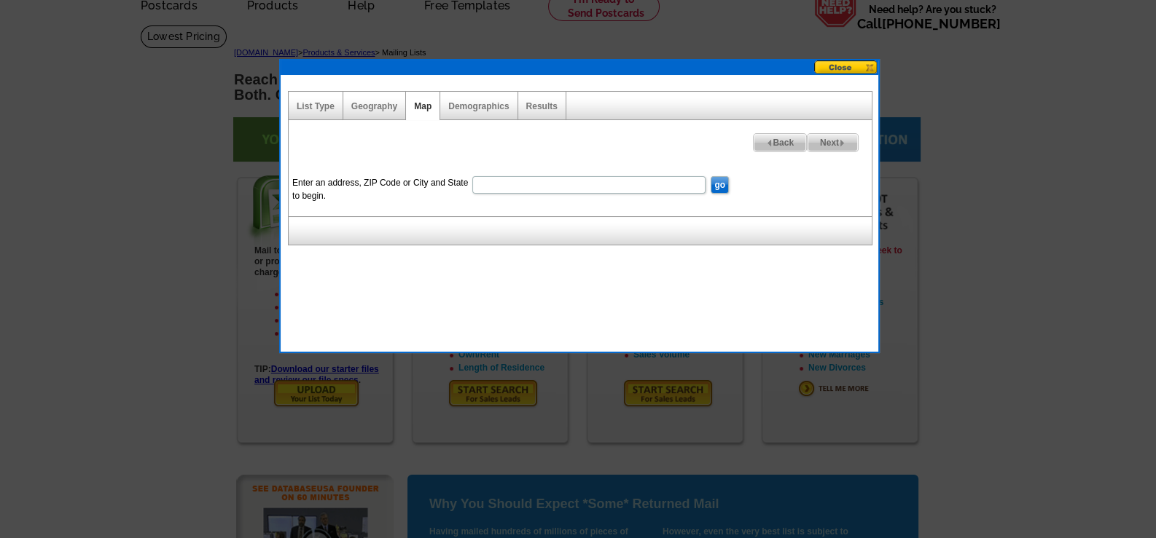
click at [528, 179] on input "Enter an address, ZIP Code or City and State to begin." at bounding box center [588, 184] width 233 height 17
type input "[STREET_ADDRESS]"
click at [719, 183] on input "go" at bounding box center [719, 184] width 18 height 17
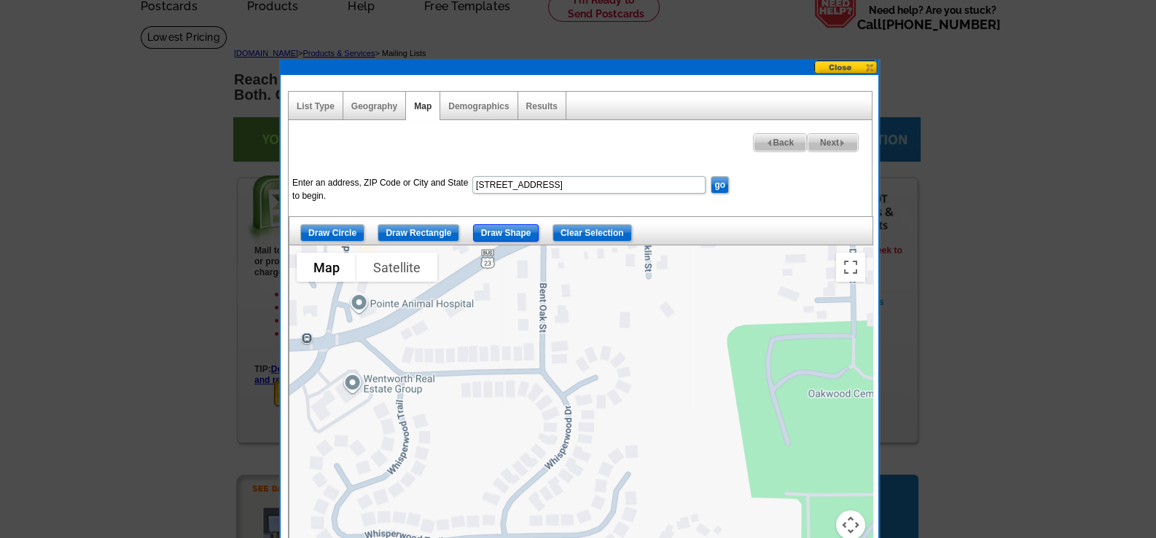
click at [512, 228] on input "Draw Shape" at bounding box center [506, 232] width 66 height 17
click at [546, 294] on div at bounding box center [580, 428] width 583 height 364
click at [592, 301] on div at bounding box center [580, 428] width 583 height 364
click at [660, 375] on div at bounding box center [580, 428] width 583 height 364
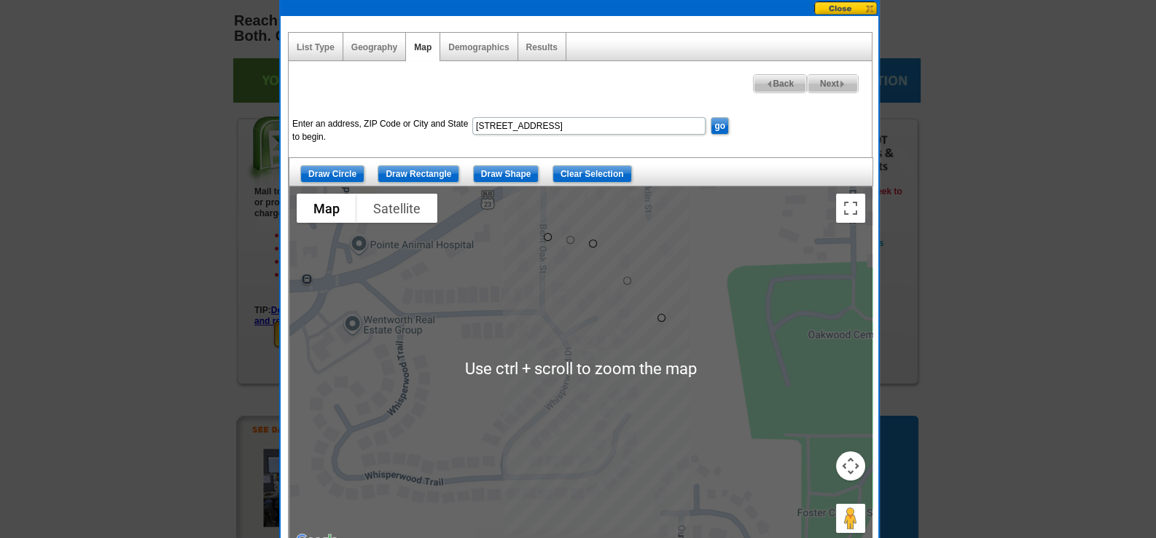
scroll to position [145, 0]
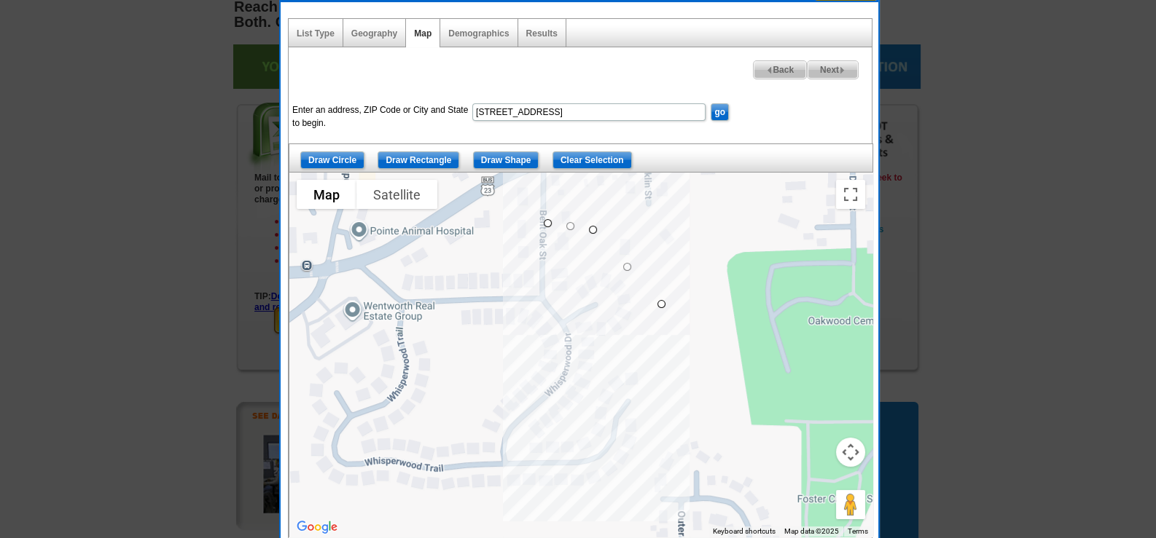
click at [631, 506] on div at bounding box center [580, 355] width 583 height 364
click at [300, 497] on div at bounding box center [580, 355] width 583 height 364
click at [300, 368] on div at bounding box center [580, 355] width 583 height 364
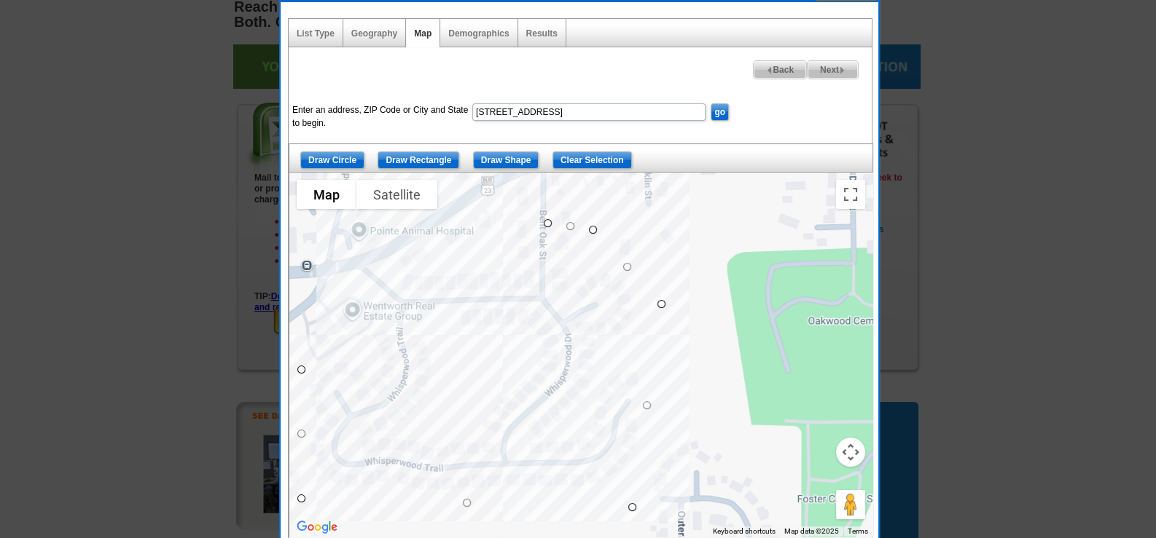
click at [390, 311] on div at bounding box center [580, 355] width 583 height 364
click at [388, 269] on div at bounding box center [580, 355] width 583 height 364
click at [538, 261] on div at bounding box center [580, 355] width 583 height 364
click at [544, 221] on div at bounding box center [580, 355] width 583 height 364
click at [837, 66] on span "Next" at bounding box center [832, 69] width 50 height 17
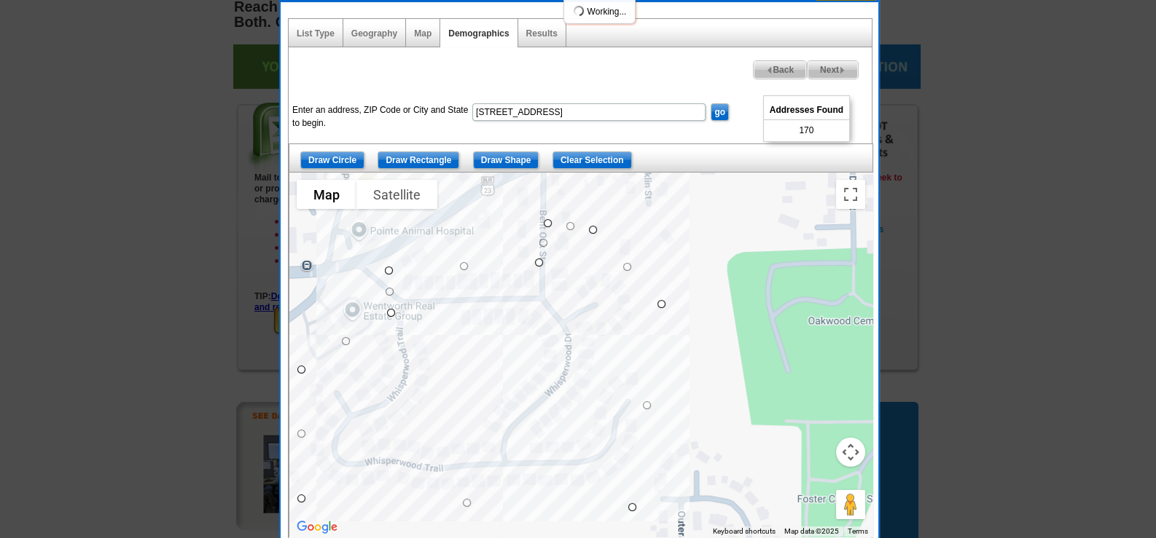
select select
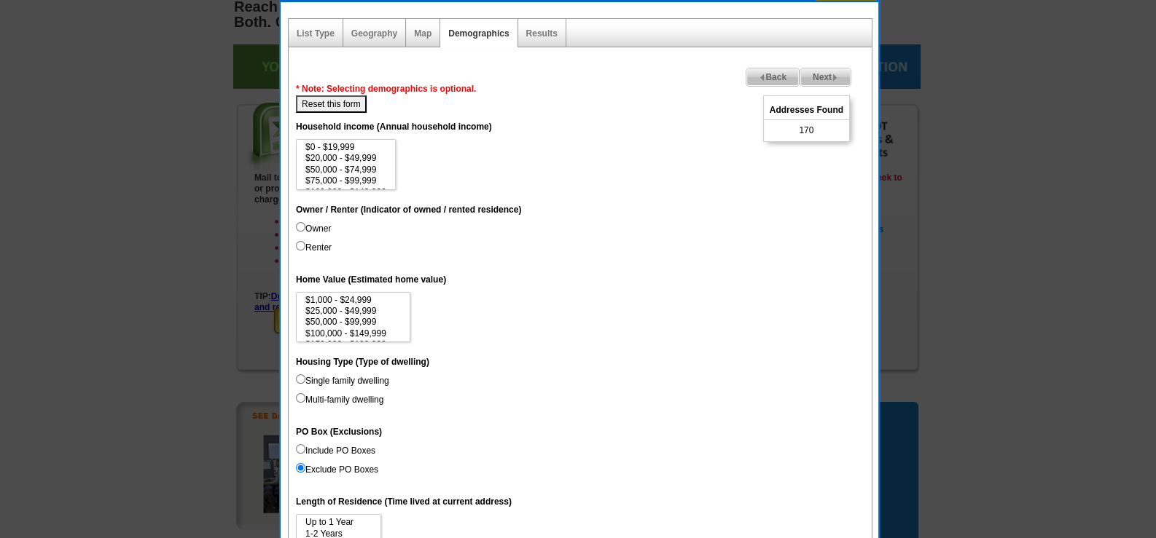
click at [831, 74] on img at bounding box center [834, 77] width 7 height 7
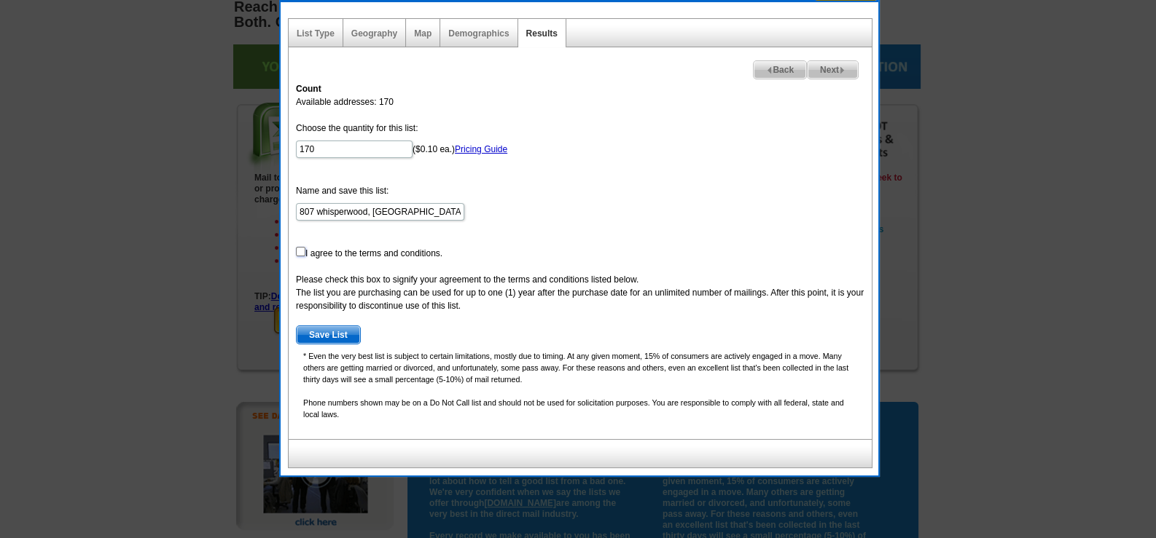
click at [300, 251] on input "checkbox" at bounding box center [300, 251] width 9 height 9
checkbox input "true"
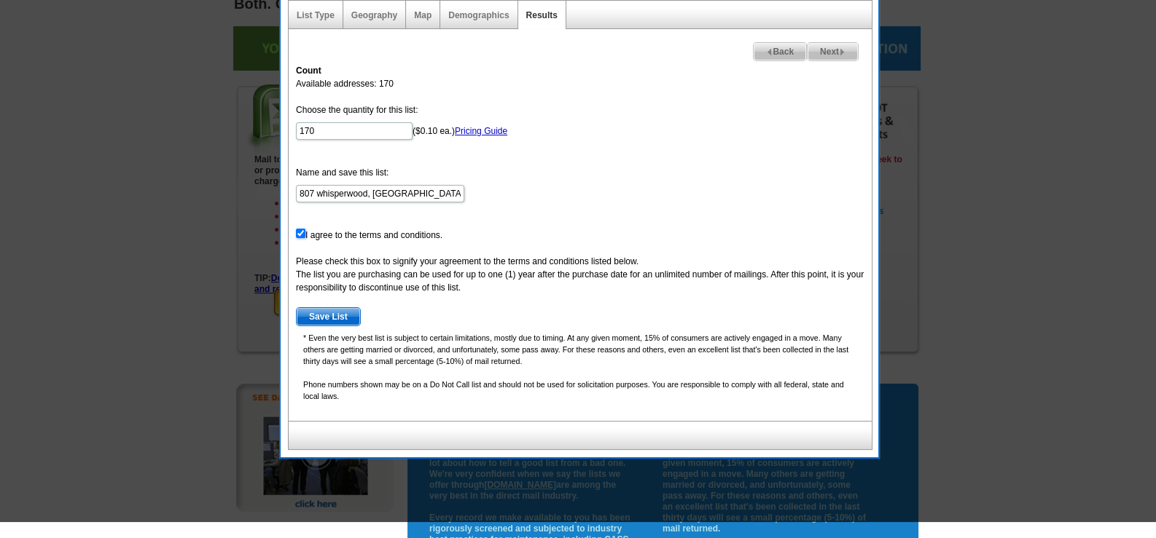
scroll to position [219, 0]
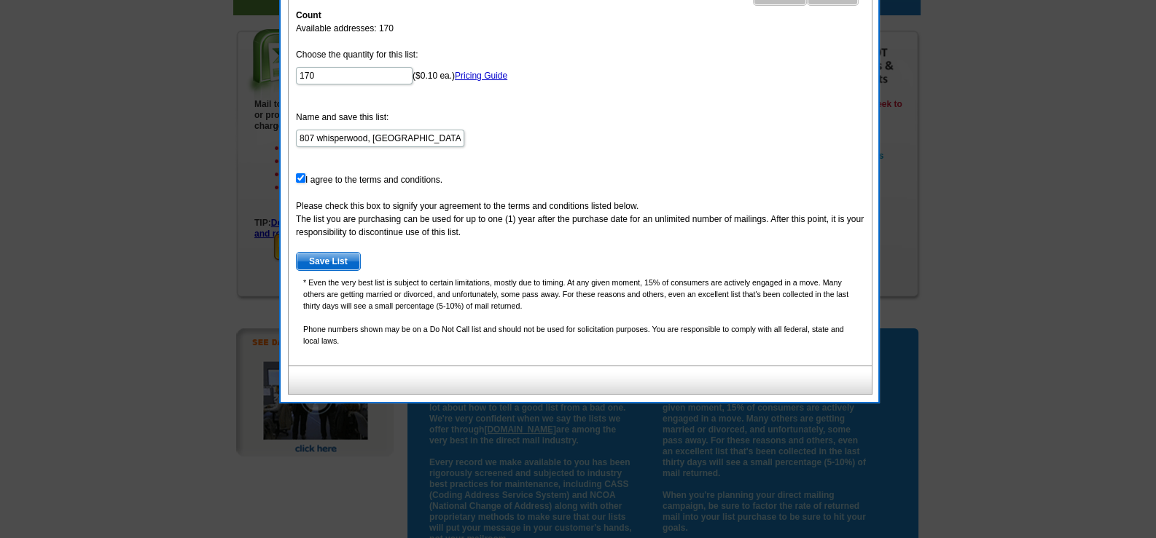
click at [332, 257] on span "Save List" at bounding box center [328, 261] width 63 height 17
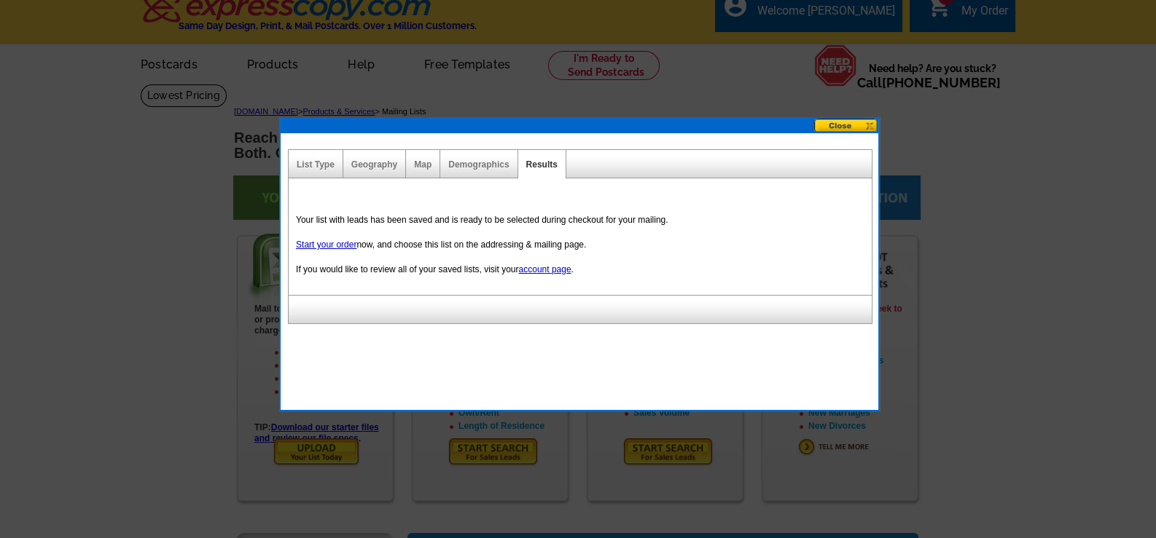
scroll to position [0, 0]
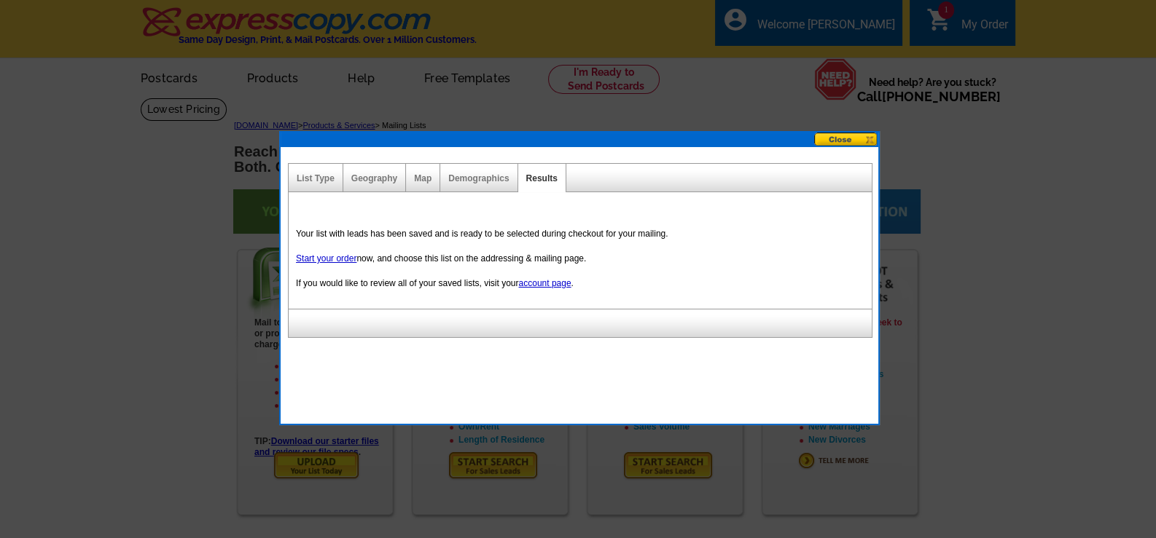
click at [847, 138] on button at bounding box center [846, 140] width 64 height 14
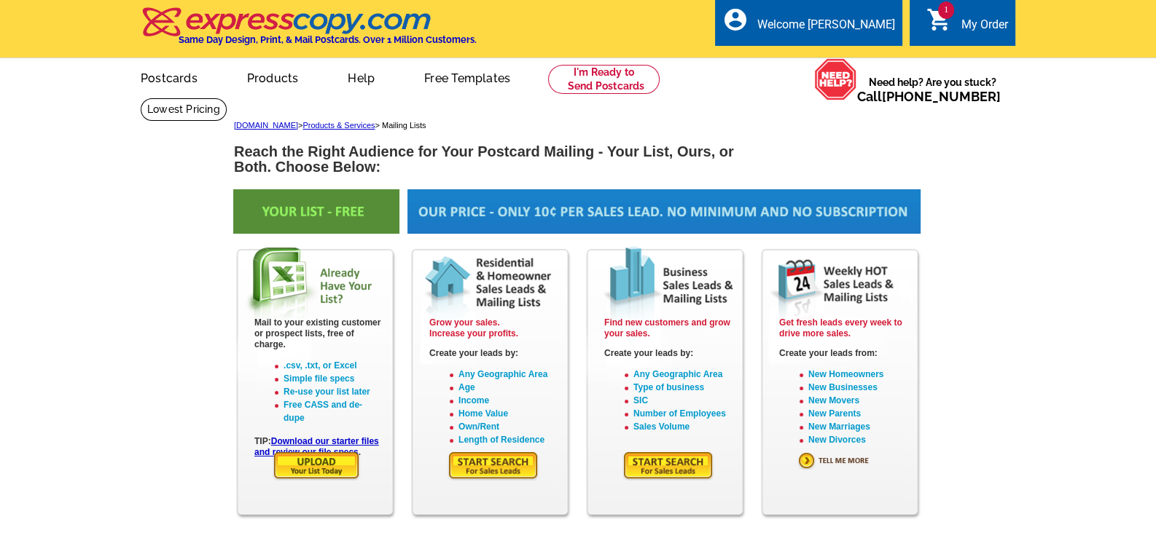
click at [949, 23] on icon "shopping_cart" at bounding box center [939, 20] width 26 height 26
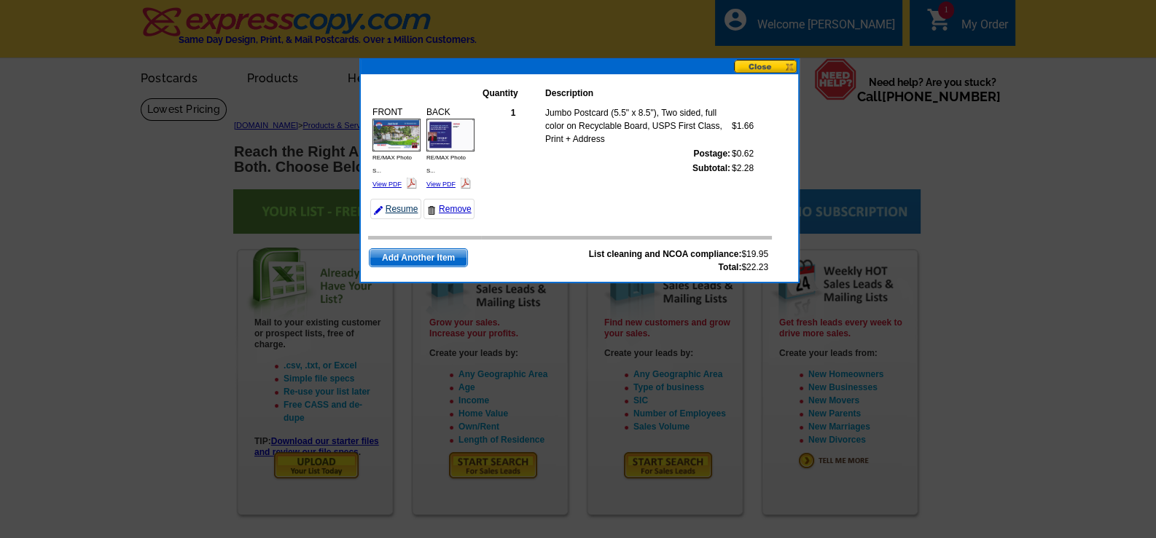
click at [396, 205] on link "Resume" at bounding box center [395, 209] width 51 height 20
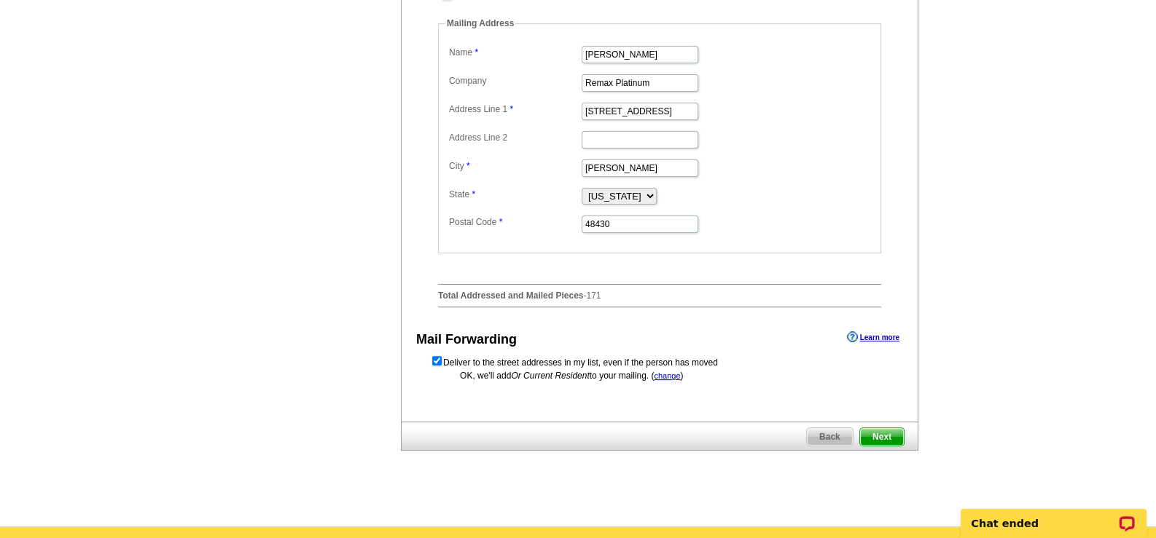
scroll to position [582, 0]
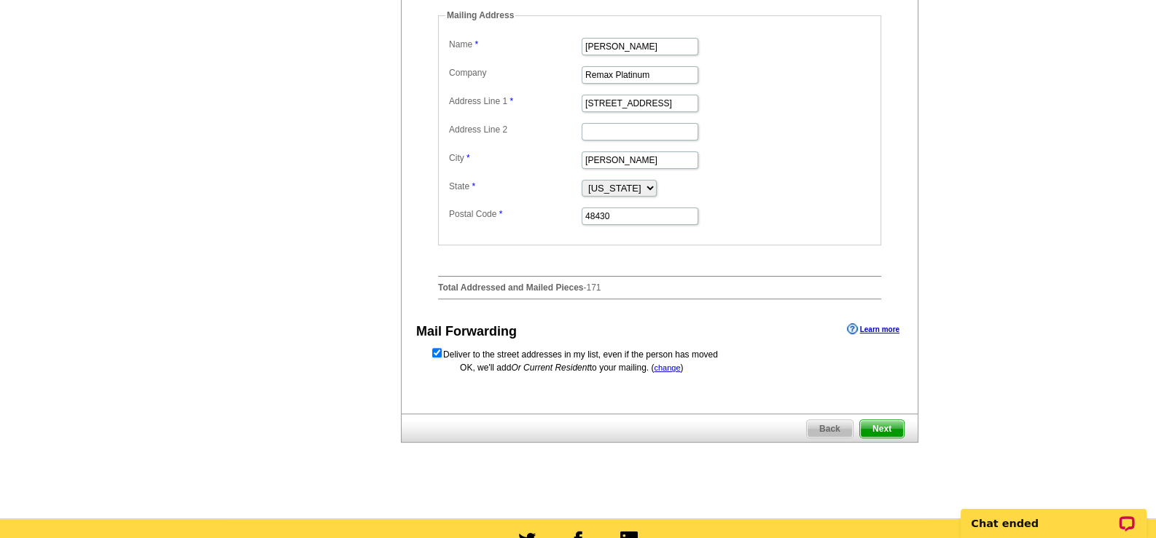
click at [890, 438] on span "Next" at bounding box center [882, 428] width 44 height 17
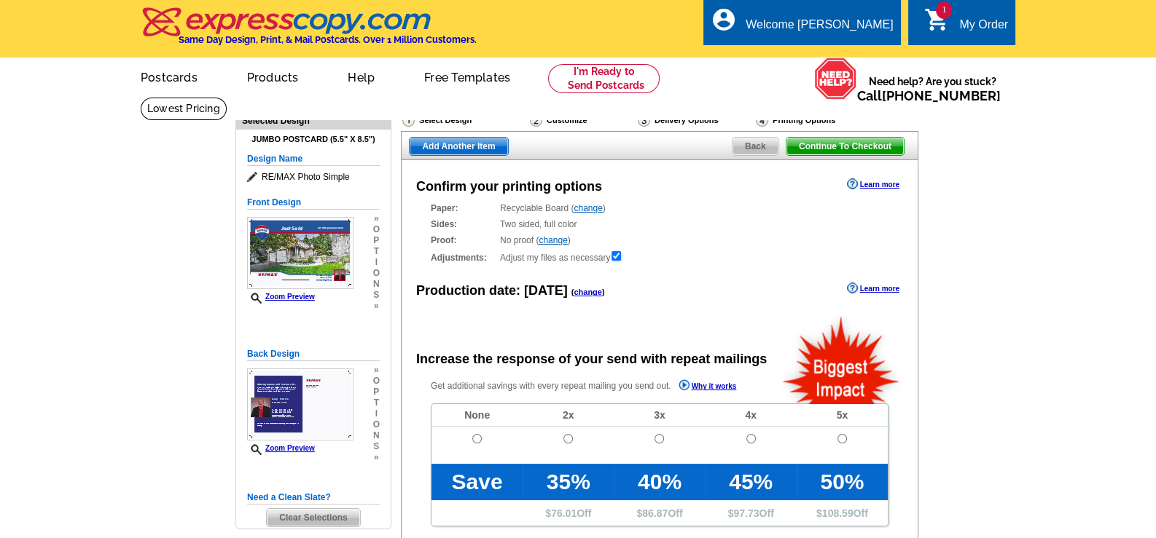
radio input "false"
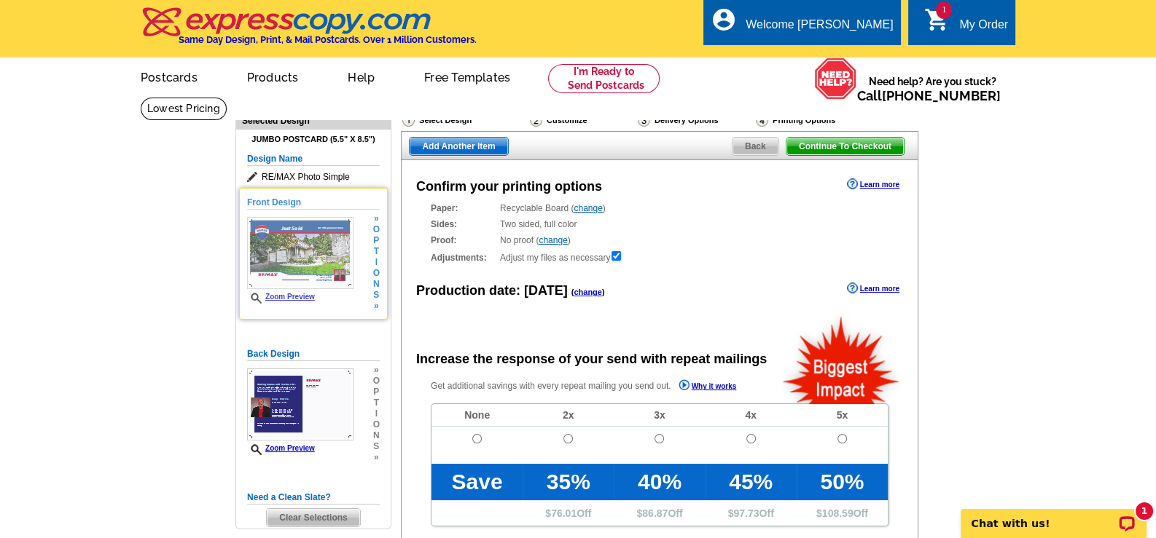
click at [310, 248] on img at bounding box center [300, 253] width 106 height 72
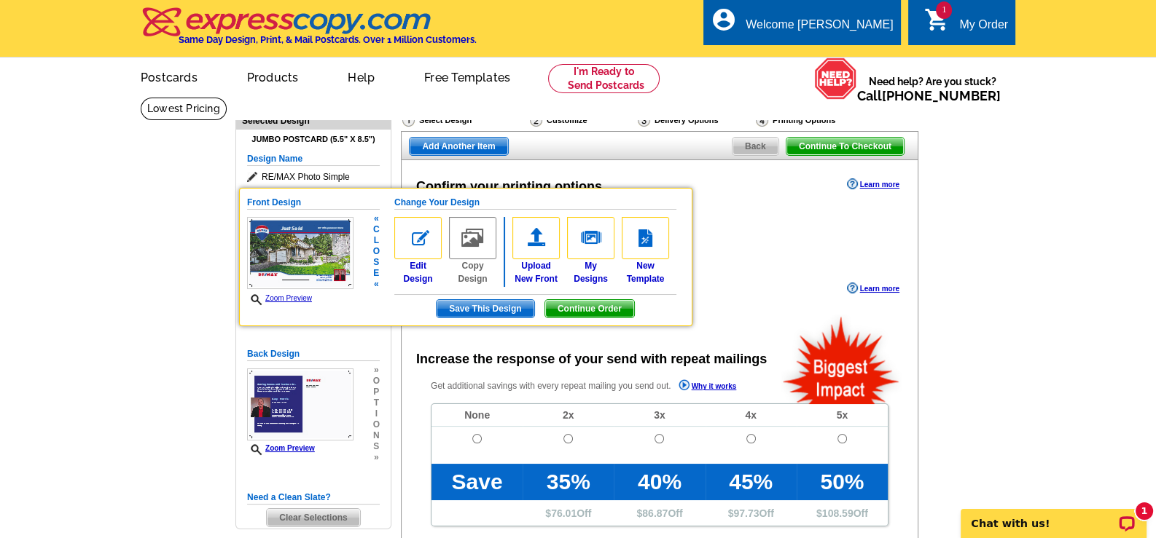
click at [503, 305] on span "Save This Design" at bounding box center [484, 308] width 97 height 17
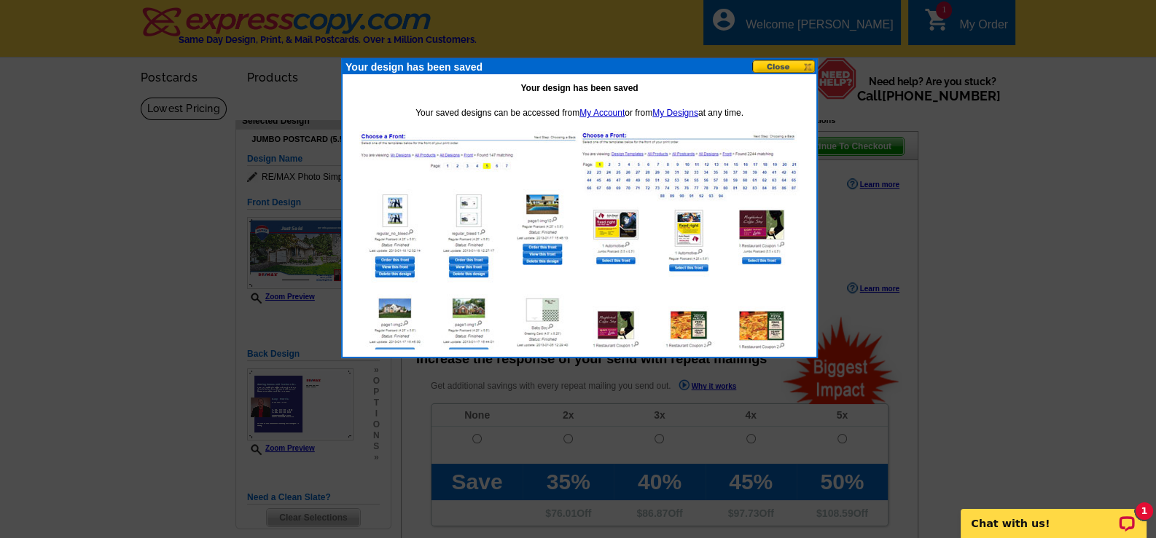
click at [787, 62] on button at bounding box center [784, 67] width 64 height 14
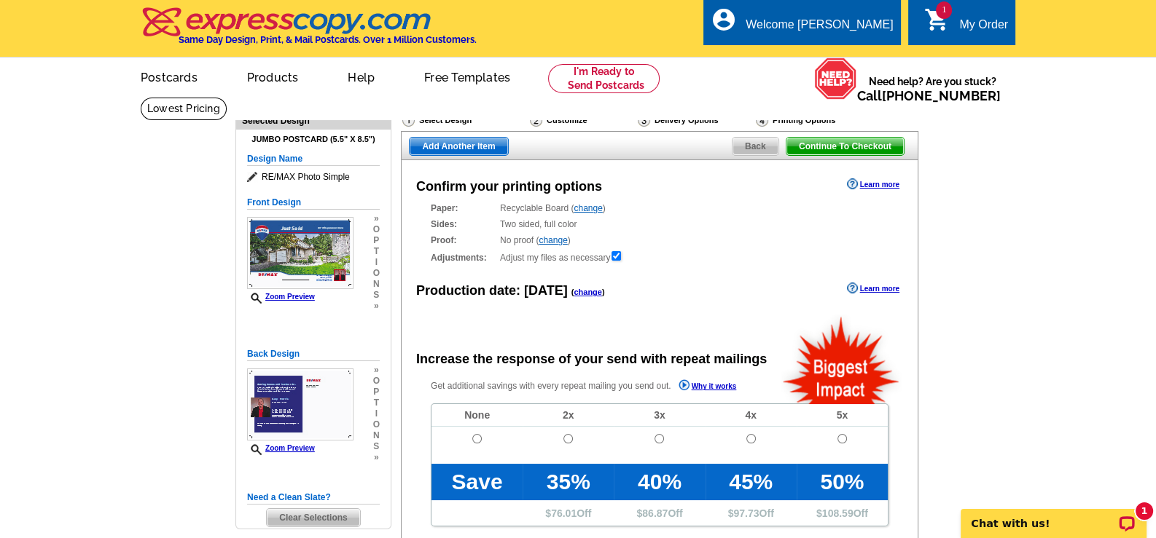
click at [959, 18] on div "My Order" at bounding box center [983, 28] width 49 height 20
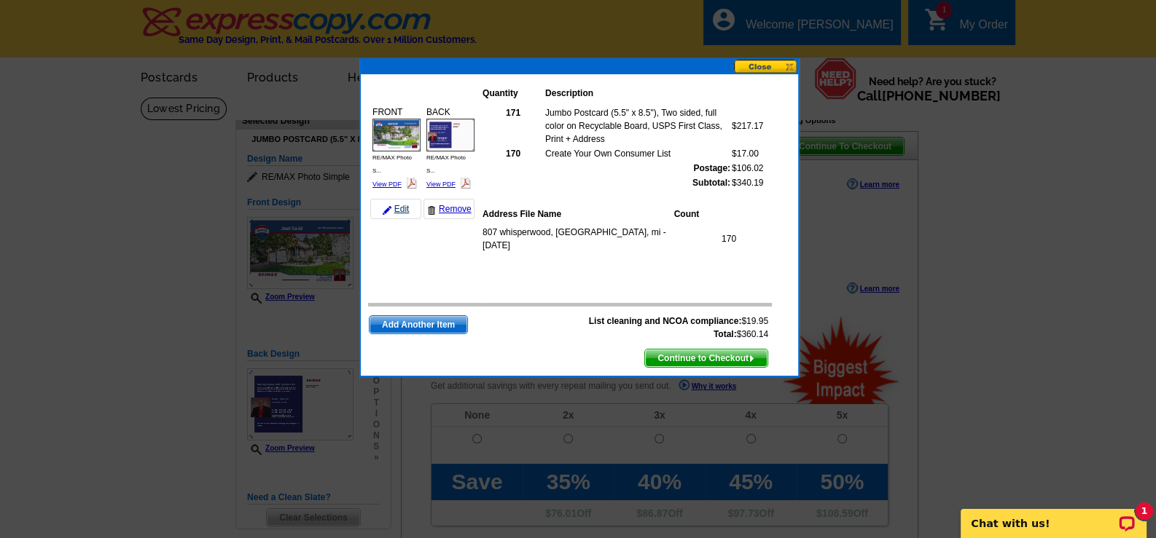
click at [394, 206] on link "Edit" at bounding box center [395, 209] width 51 height 20
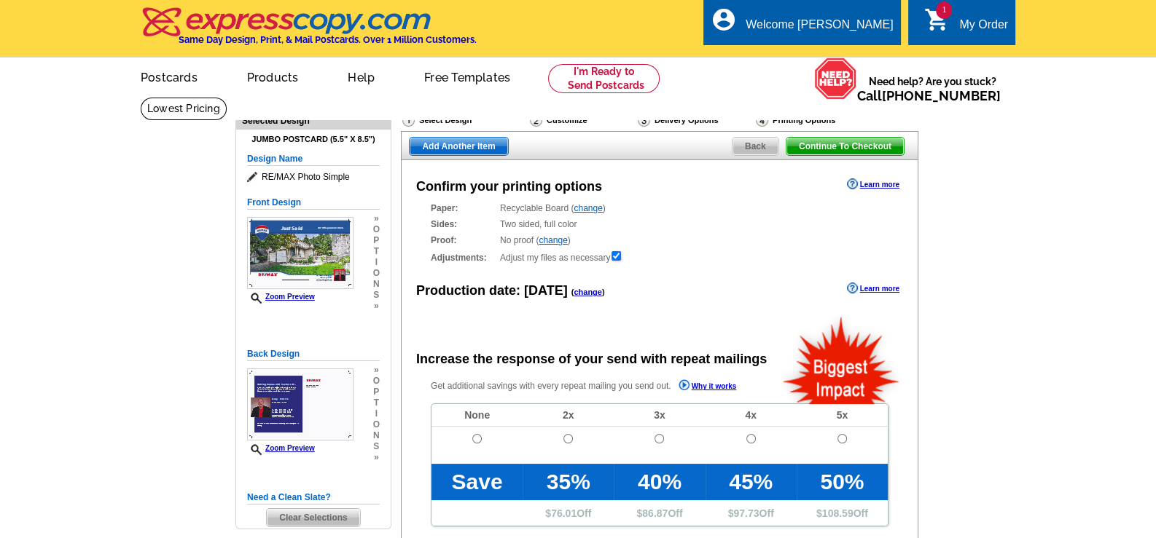
radio input "false"
click at [952, 20] on link "1 shopping_cart My Order" at bounding box center [966, 25] width 84 height 18
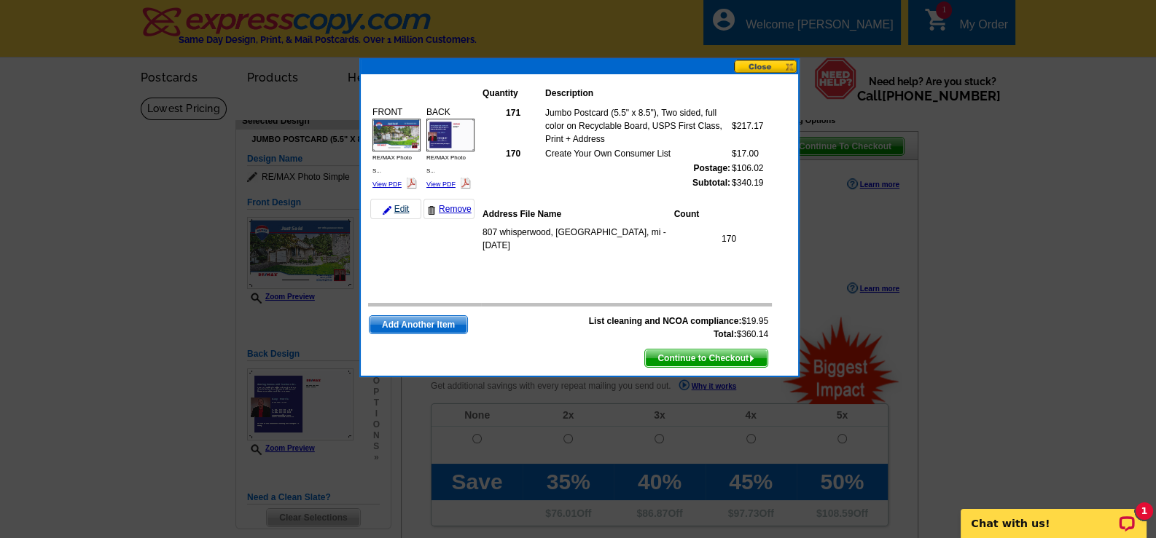
click at [398, 207] on link "Edit" at bounding box center [395, 209] width 51 height 20
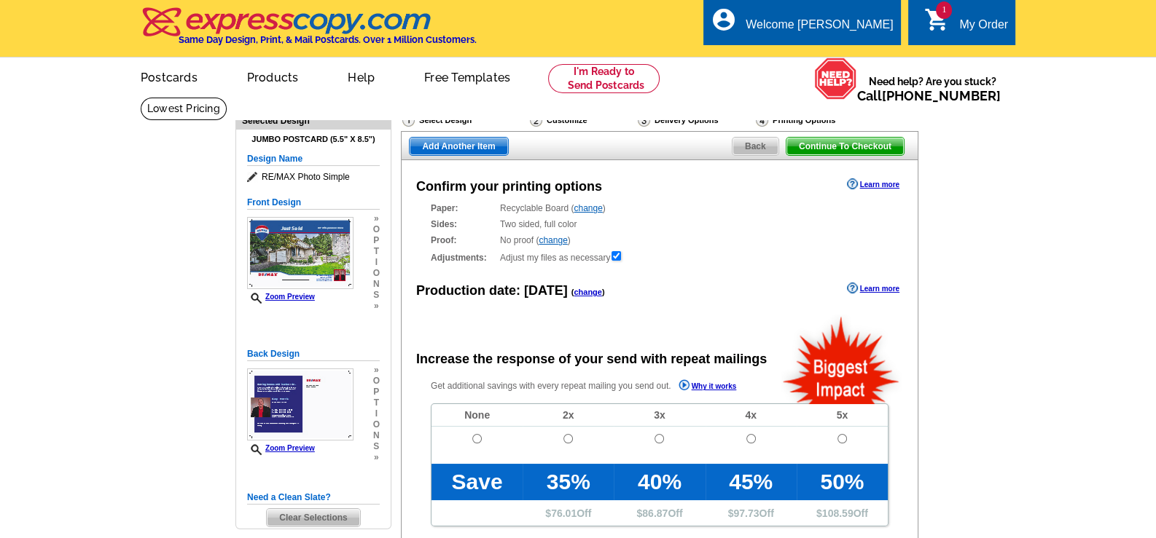
radio input "false"
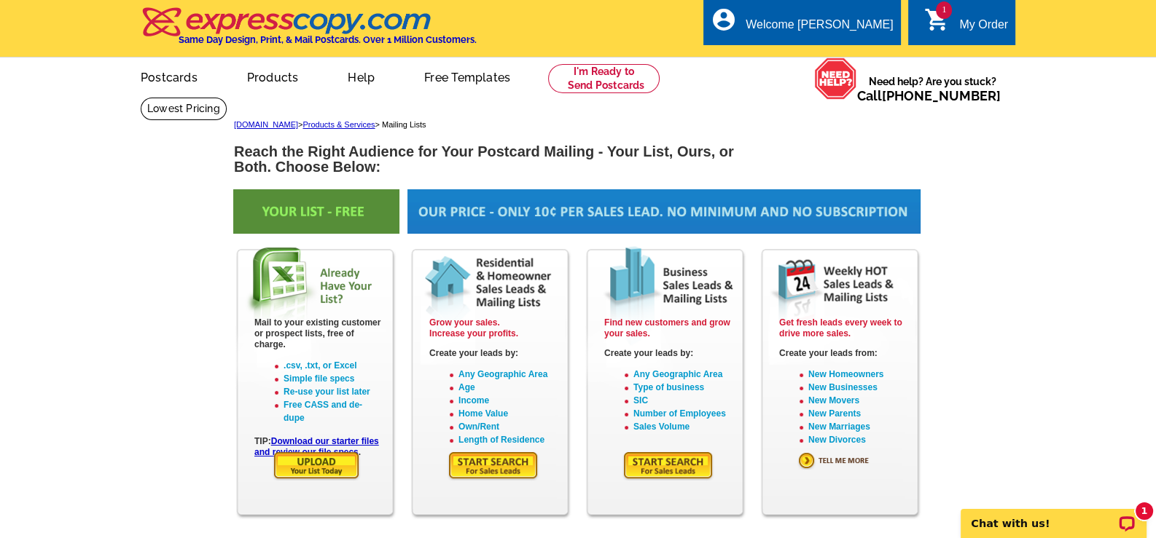
click at [484, 468] on img at bounding box center [493, 466] width 92 height 30
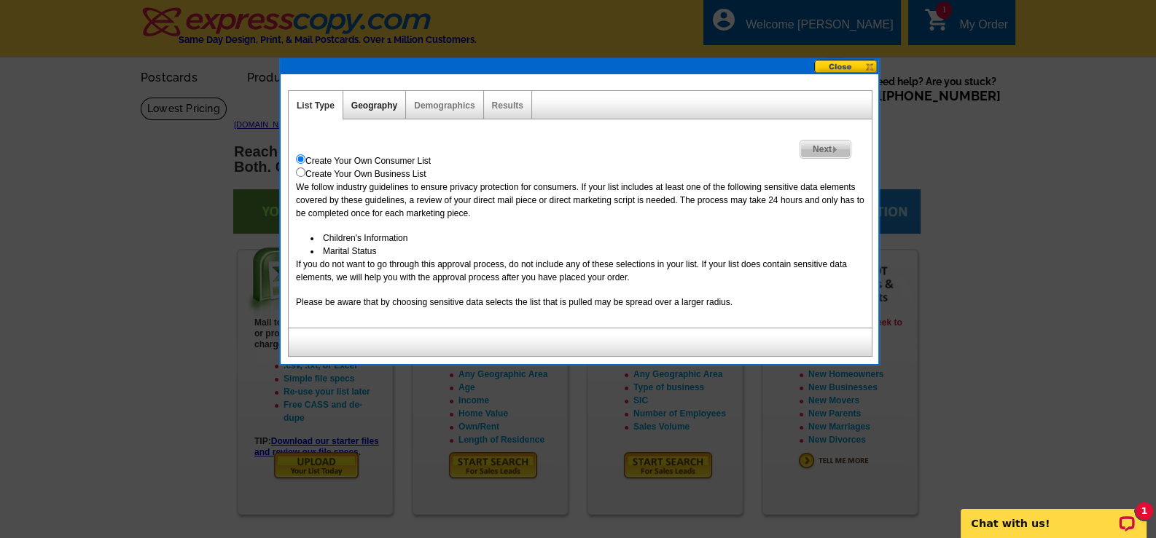
click at [383, 102] on link "Geography" at bounding box center [374, 106] width 46 height 10
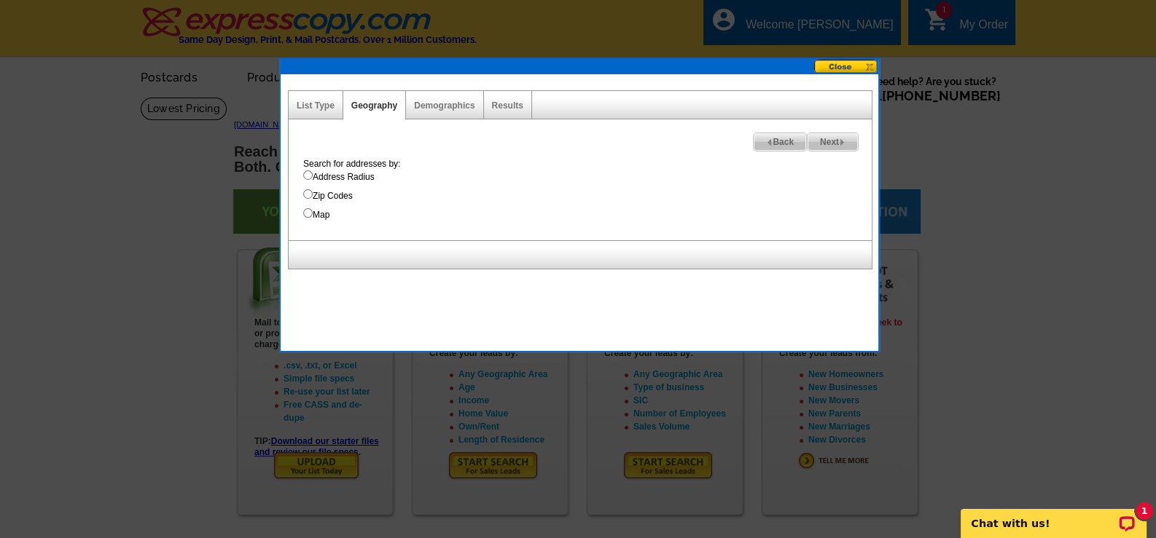
click at [303, 213] on input "Map" at bounding box center [307, 212] width 9 height 9
radio input "true"
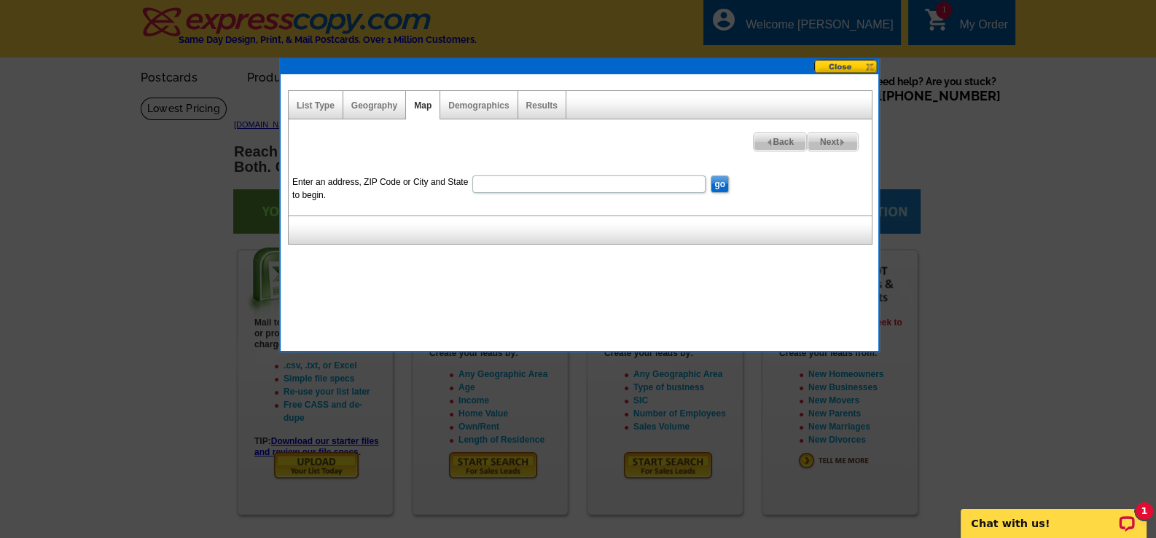
click at [578, 188] on input "Enter an address, ZIP Code or City and State to begin." at bounding box center [588, 184] width 233 height 17
type input "[STREET_ADDRESS]"
click at [834, 134] on span "Next" at bounding box center [832, 141] width 50 height 17
select select
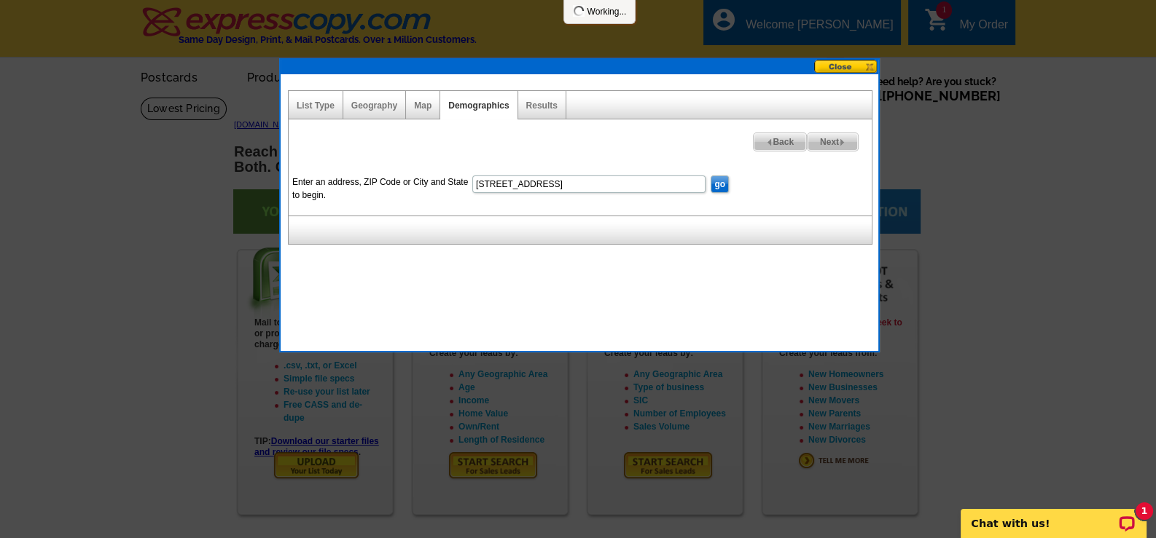
select select
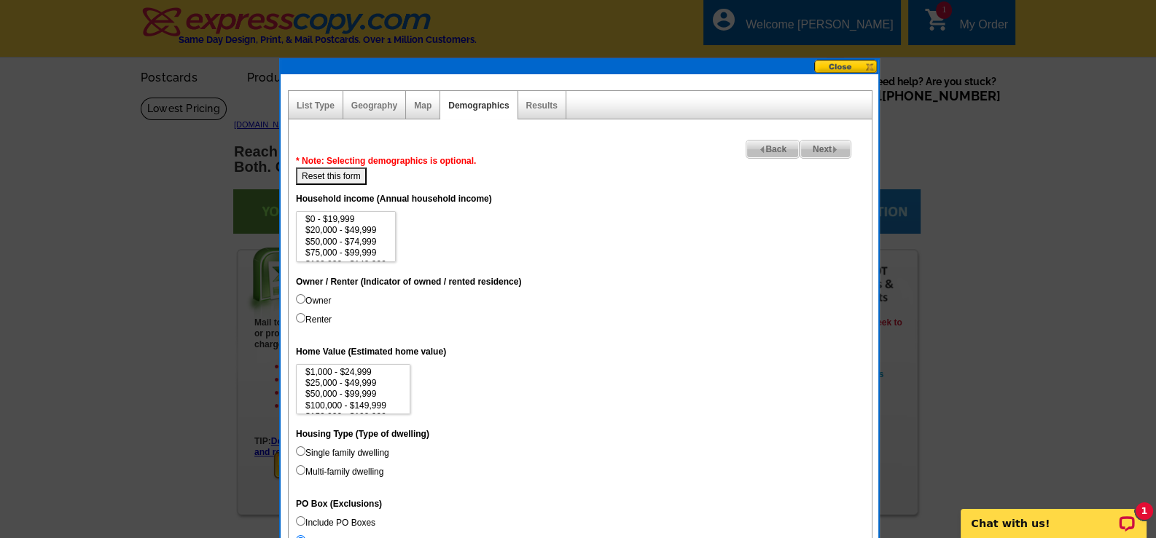
click at [834, 142] on span "Next" at bounding box center [825, 149] width 50 height 17
click at [831, 145] on span "Next" at bounding box center [825, 149] width 50 height 17
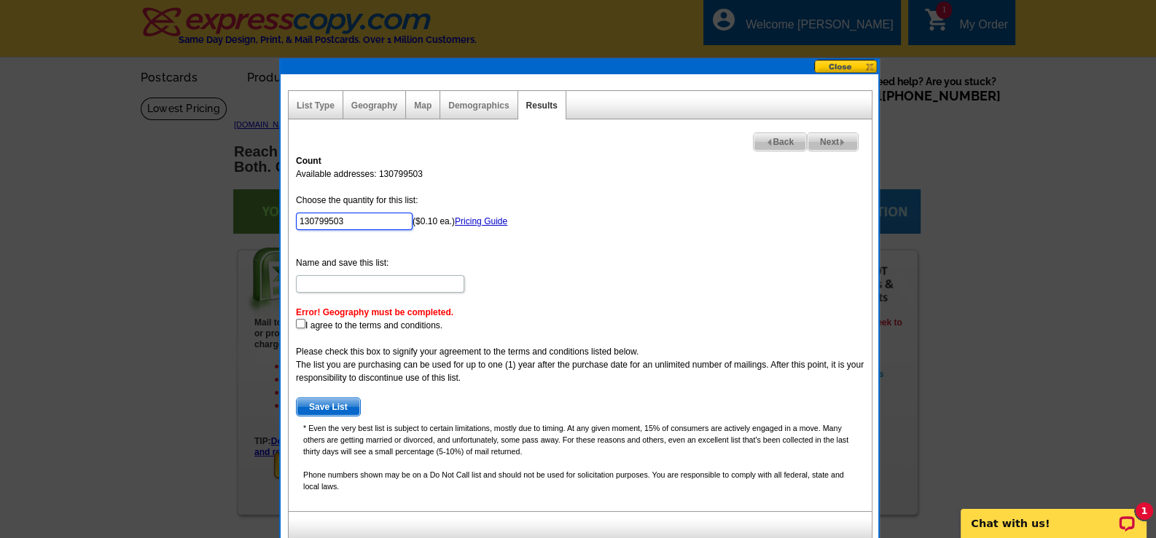
drag, startPoint x: 364, startPoint y: 218, endPoint x: 254, endPoint y: 218, distance: 110.8
click at [419, 101] on link "Map" at bounding box center [422, 106] width 17 height 10
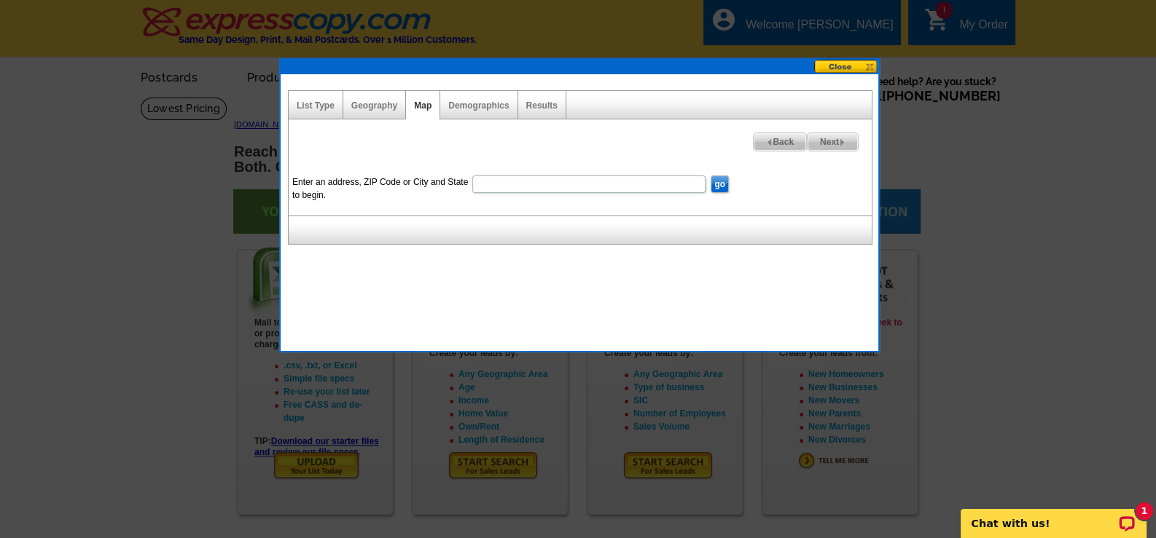
click at [493, 184] on input "Enter an address, ZIP Code or City and State to begin." at bounding box center [588, 184] width 233 height 17
type input "[STREET_ADDRESS]"
click at [721, 181] on input "go" at bounding box center [719, 184] width 18 height 17
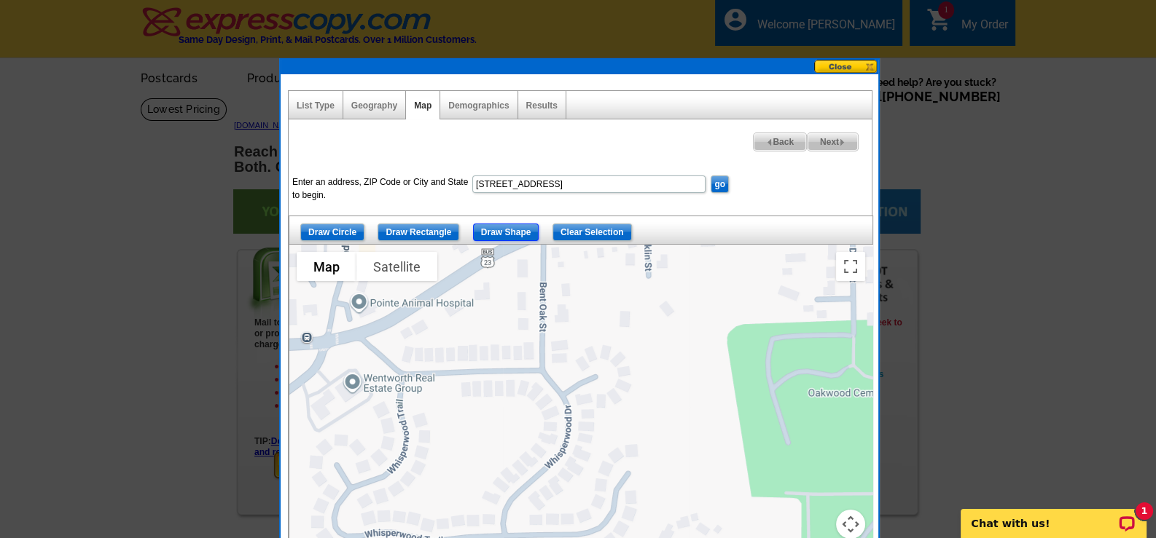
click at [498, 229] on input "Draw Shape" at bounding box center [506, 232] width 66 height 17
click at [389, 342] on div at bounding box center [580, 427] width 583 height 364
click at [389, 345] on div at bounding box center [580, 427] width 583 height 364
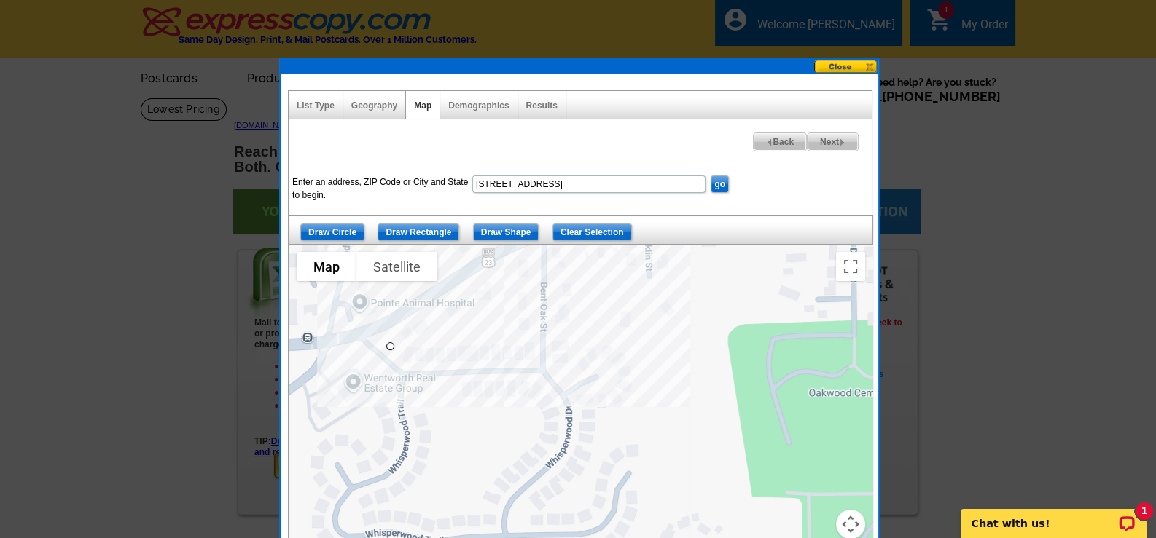
click at [601, 329] on div at bounding box center [580, 427] width 583 height 364
click at [650, 363] on div at bounding box center [580, 427] width 583 height 364
click at [649, 392] on div at bounding box center [580, 427] width 583 height 364
click at [606, 418] on div at bounding box center [580, 427] width 583 height 364
click at [583, 492] on div at bounding box center [580, 427] width 583 height 364
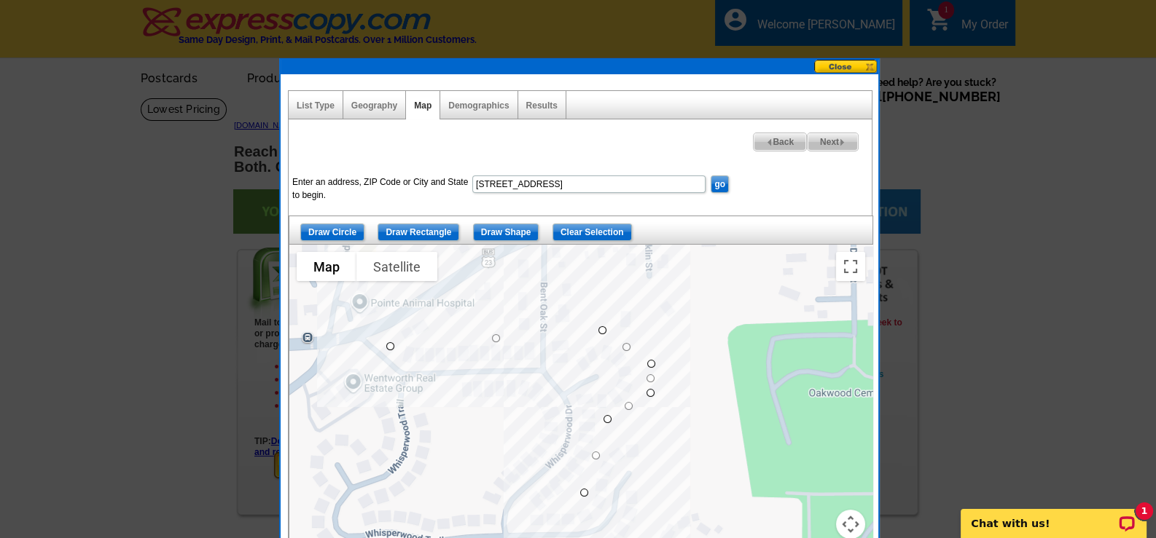
click at [544, 511] on div at bounding box center [580, 427] width 583 height 364
click at [466, 504] on div at bounding box center [580, 427] width 583 height 364
click at [470, 469] on div at bounding box center [580, 427] width 583 height 364
click at [529, 423] on div at bounding box center [580, 427] width 583 height 364
click at [515, 404] on div at bounding box center [580, 427] width 583 height 364
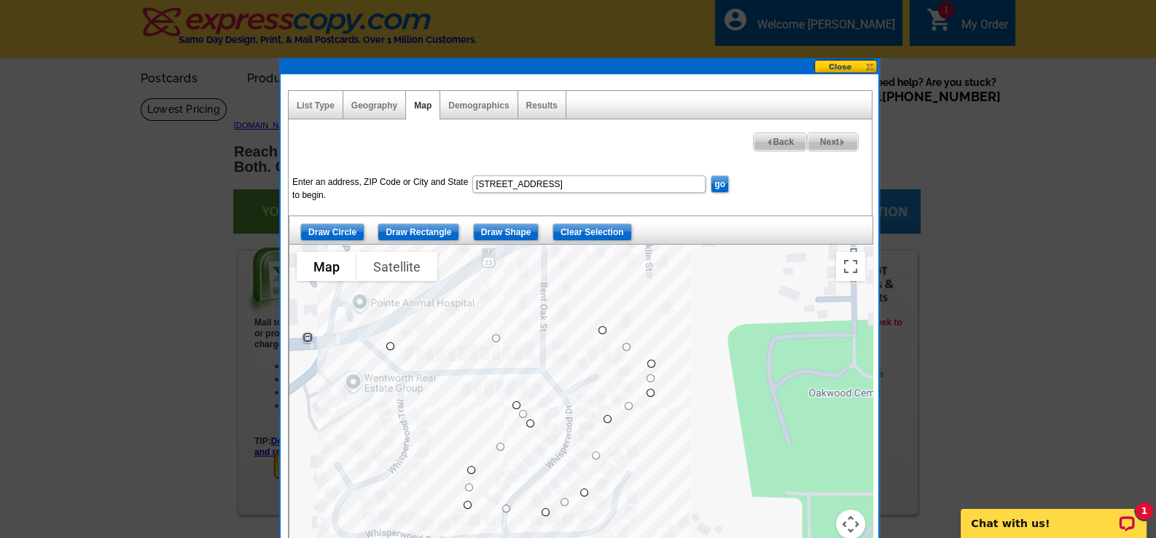
click at [444, 407] on div at bounding box center [580, 427] width 583 height 364
click at [442, 380] on div at bounding box center [580, 427] width 583 height 364
click at [385, 348] on div at bounding box center [580, 427] width 583 height 364
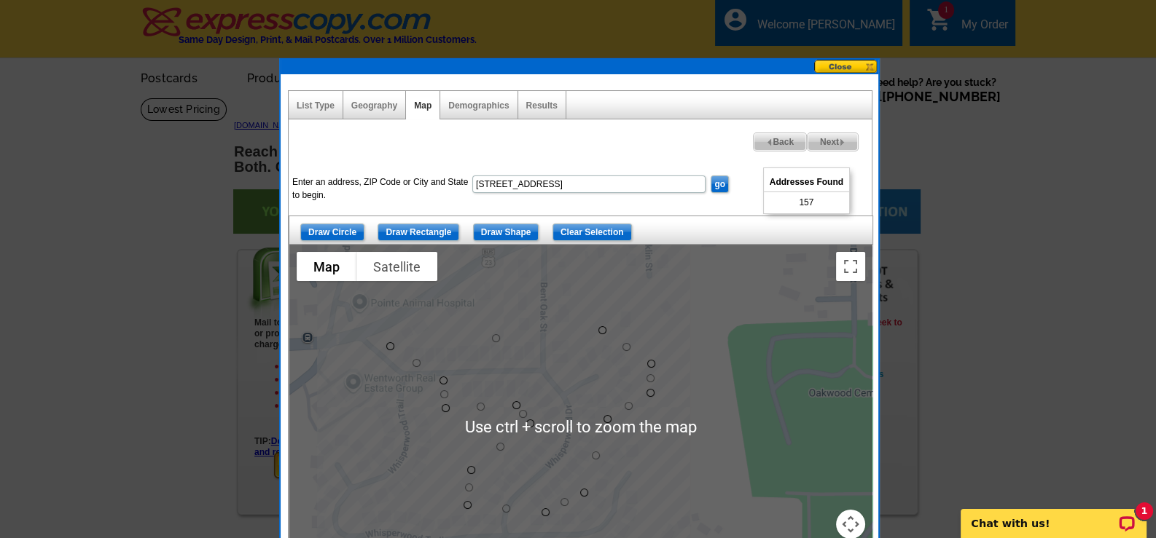
scroll to position [72, 0]
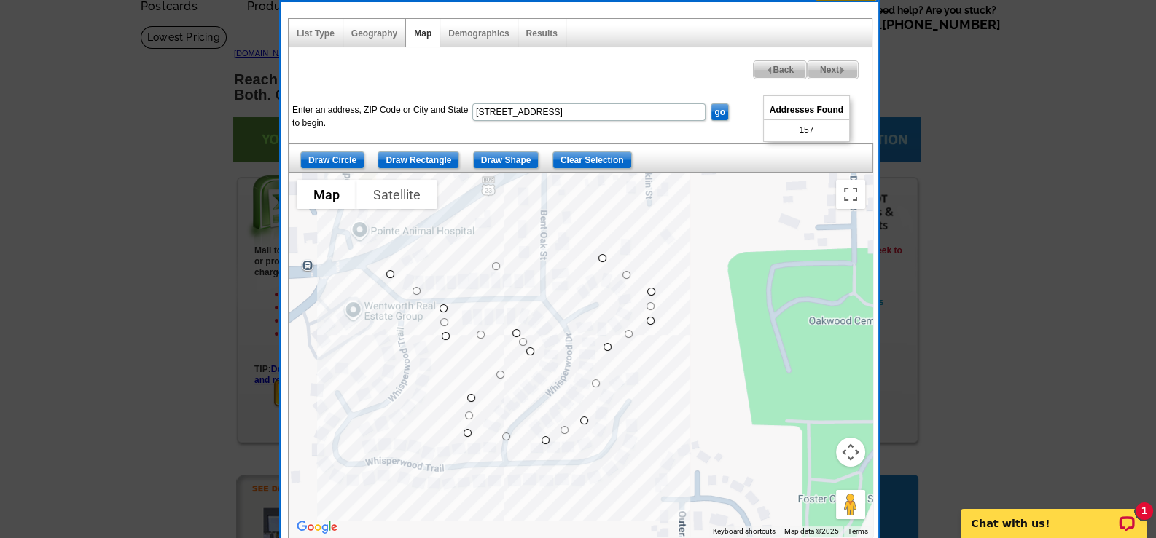
click at [822, 68] on span "Next" at bounding box center [832, 69] width 50 height 17
select select
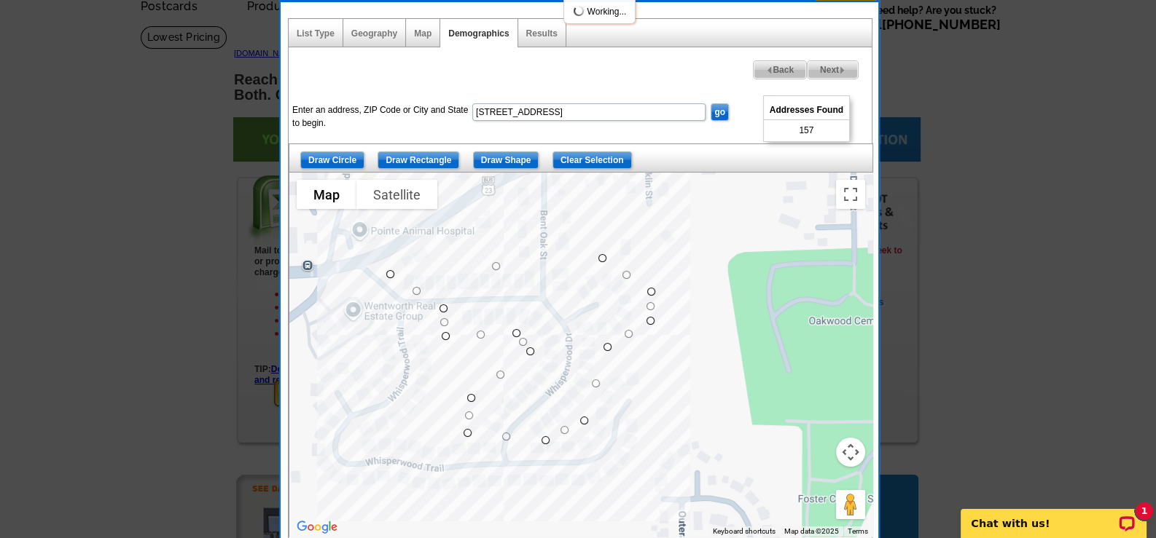
select select
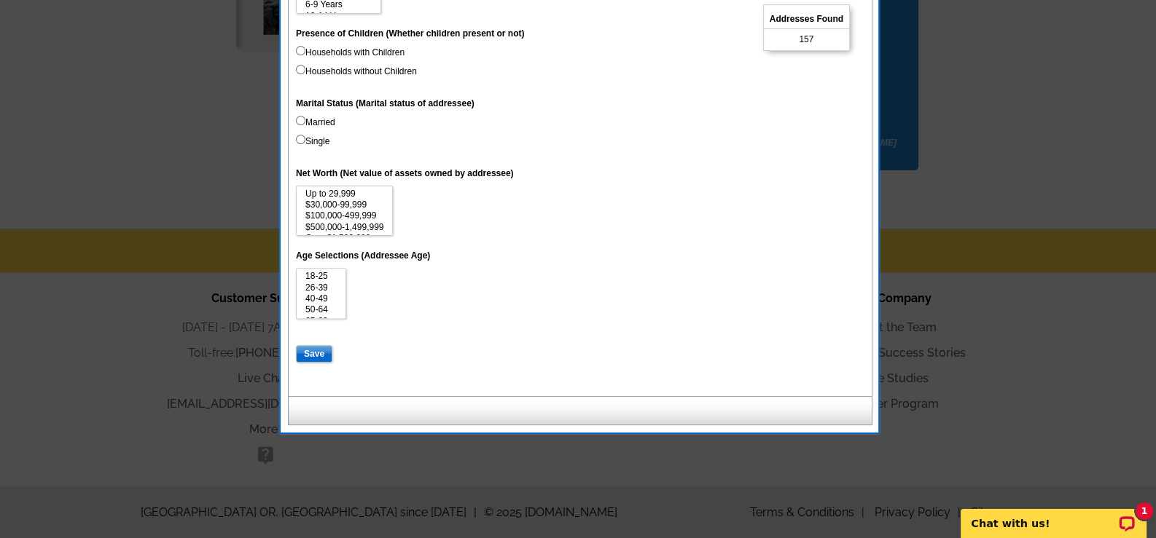
scroll to position [624, 0]
click at [317, 352] on input "Save" at bounding box center [314, 353] width 36 height 17
select select
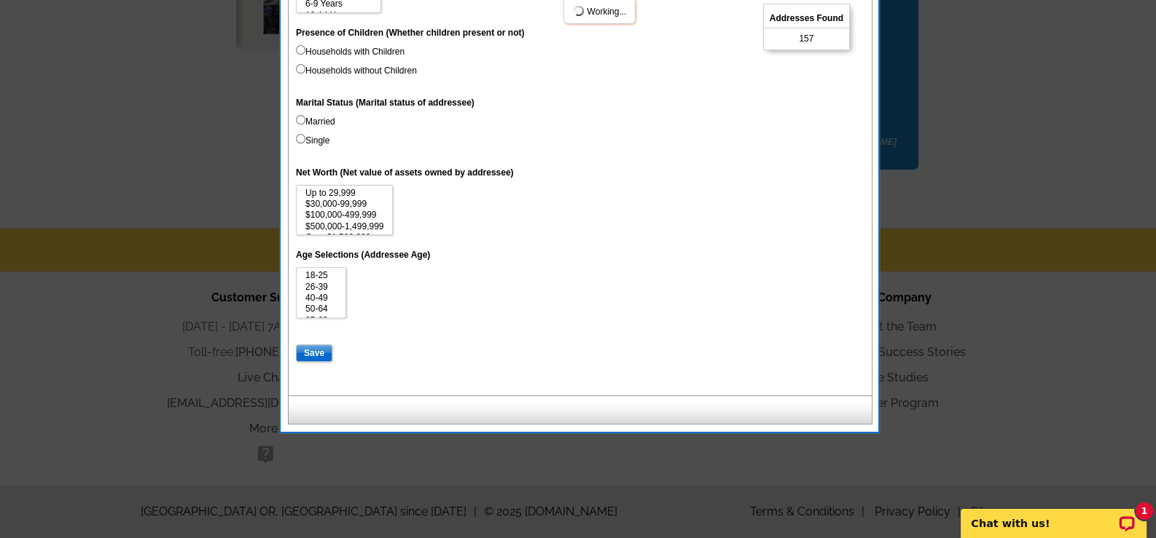
select select
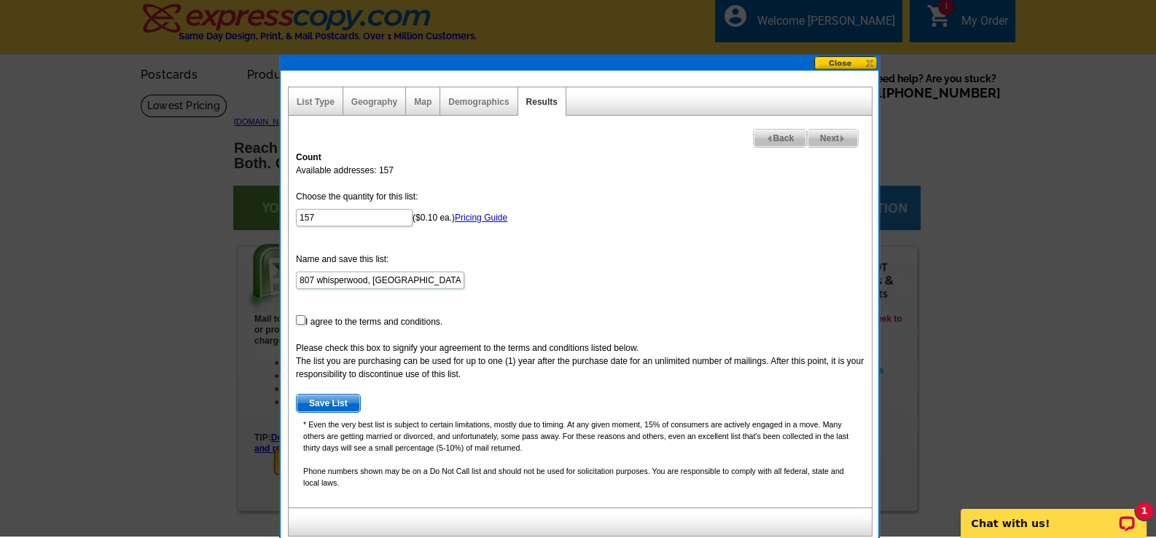
scroll to position [0, 0]
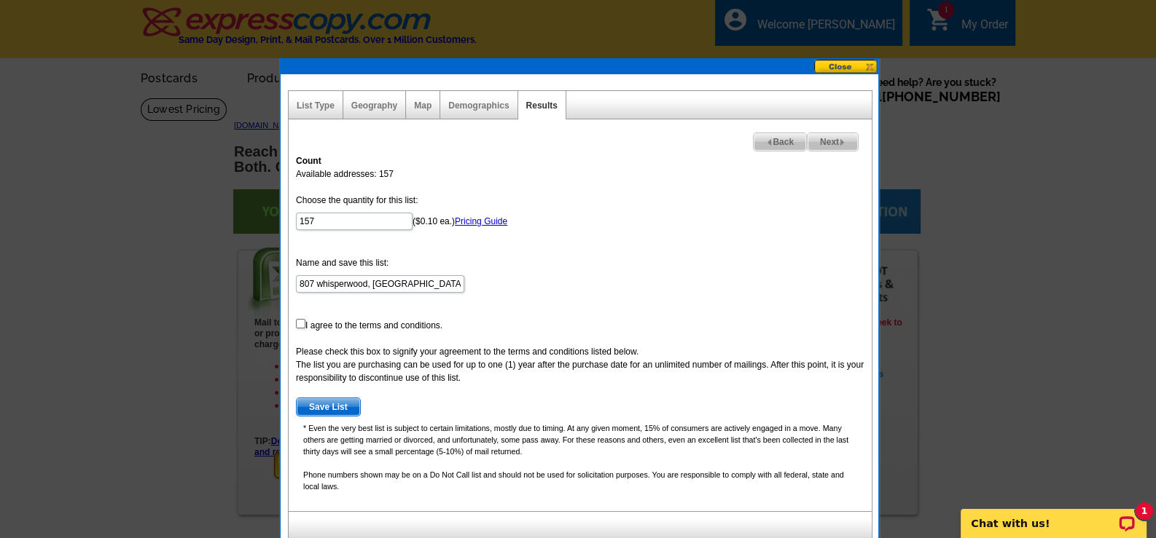
click at [856, 63] on button at bounding box center [846, 67] width 64 height 14
